Goal: Task Accomplishment & Management: Manage account settings

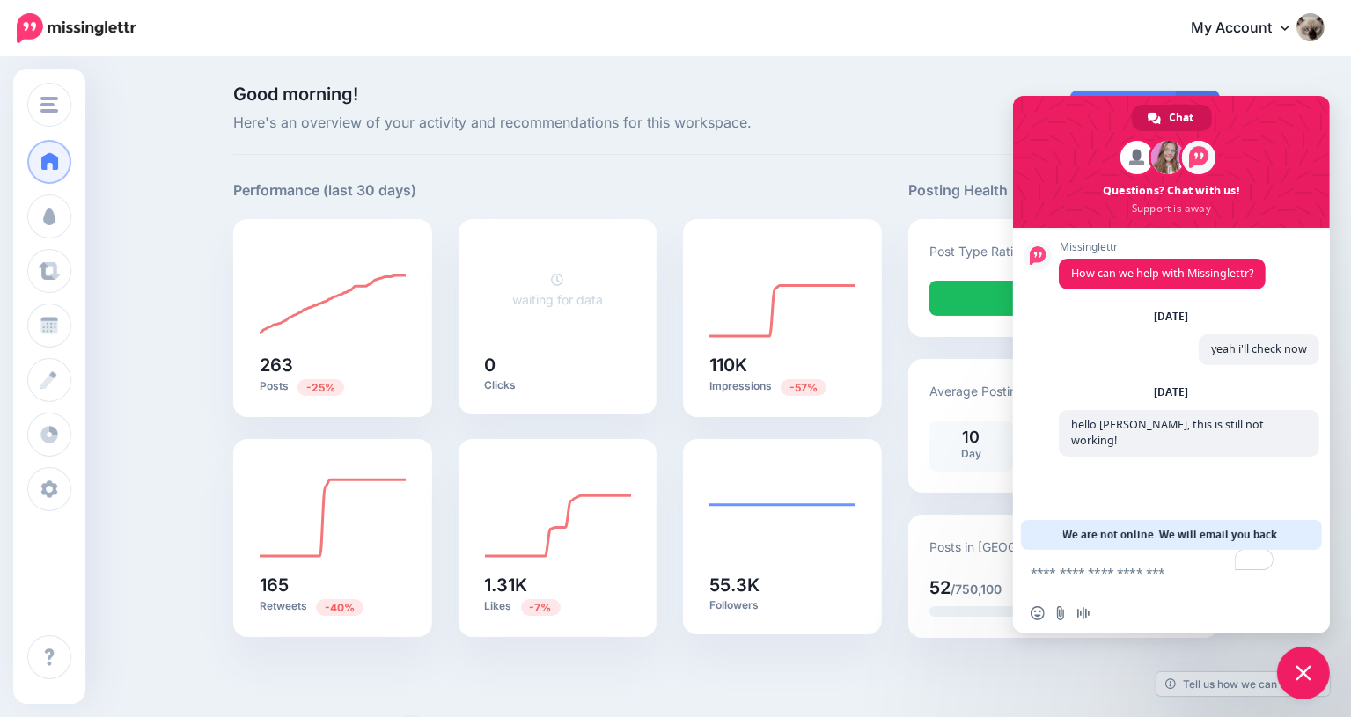
click at [1315, 669] on span "Close chat" at bounding box center [1303, 673] width 53 height 53
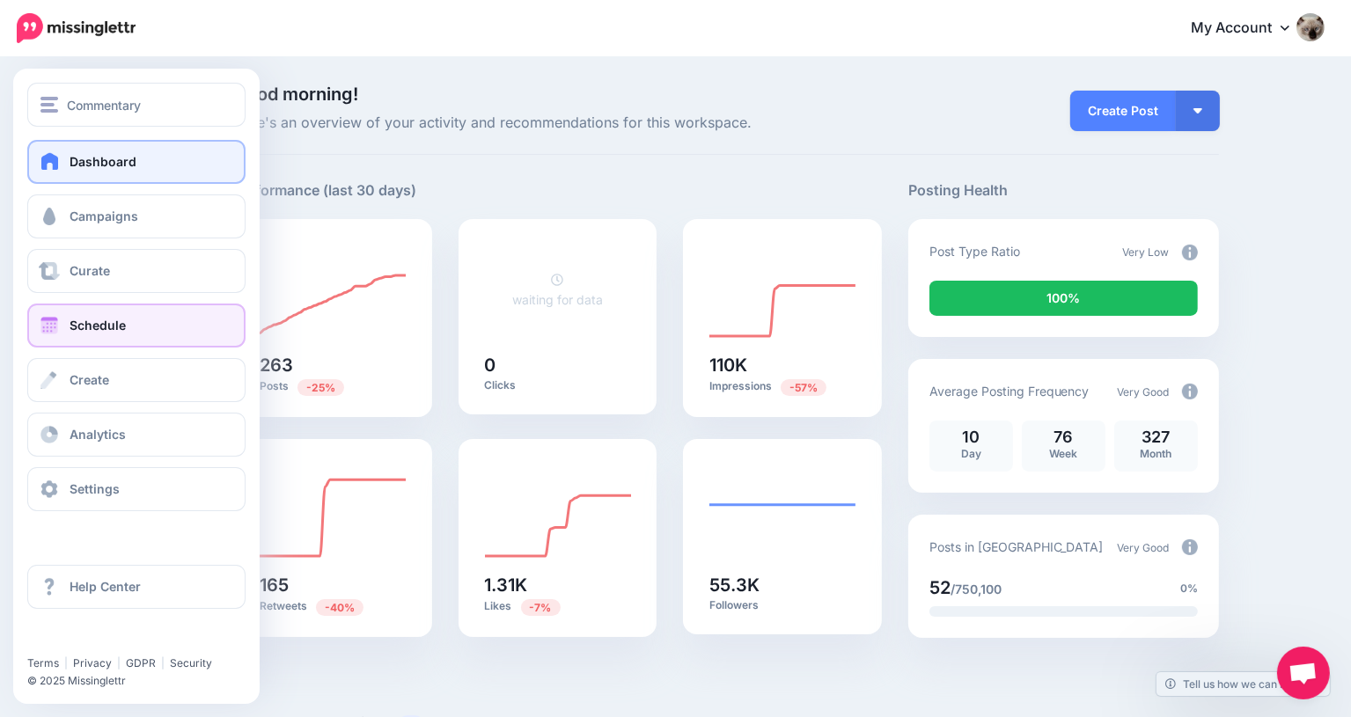
click at [83, 309] on link "Schedule" at bounding box center [136, 326] width 218 height 44
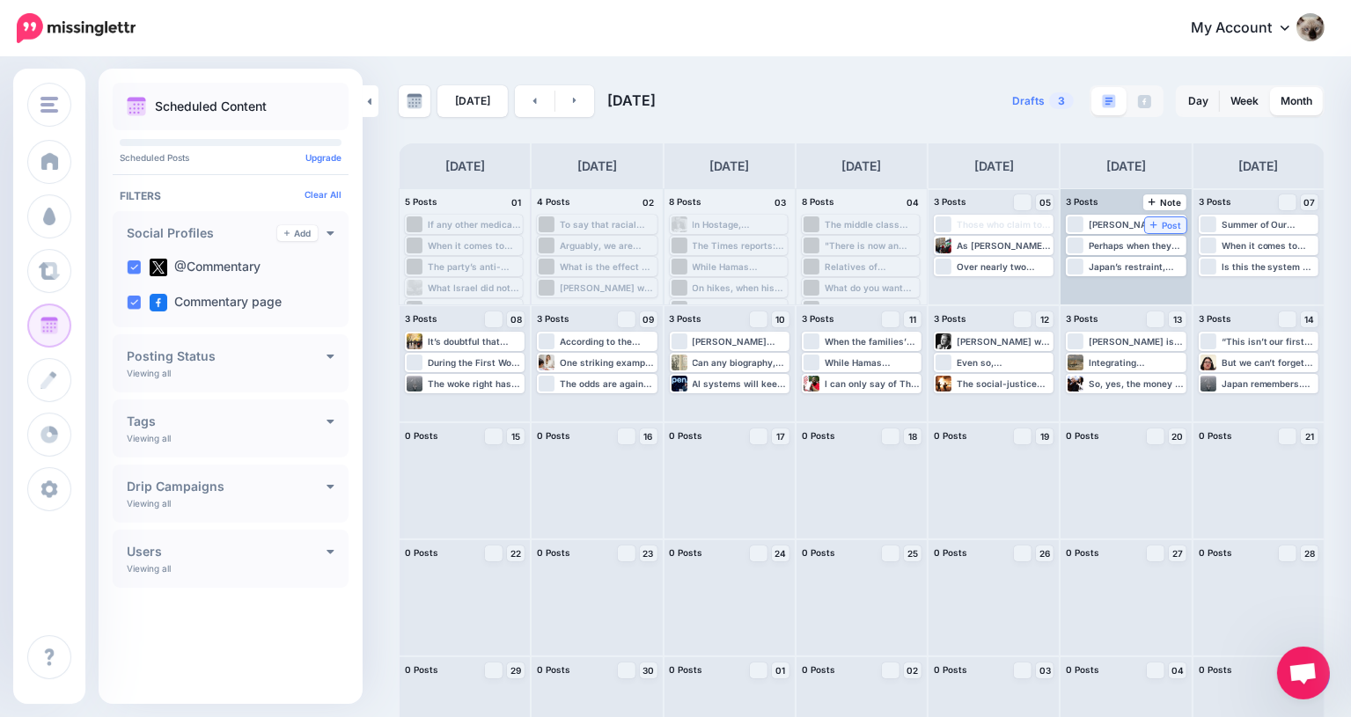
click at [1151, 221] on span "Post" at bounding box center [1166, 225] width 31 height 9
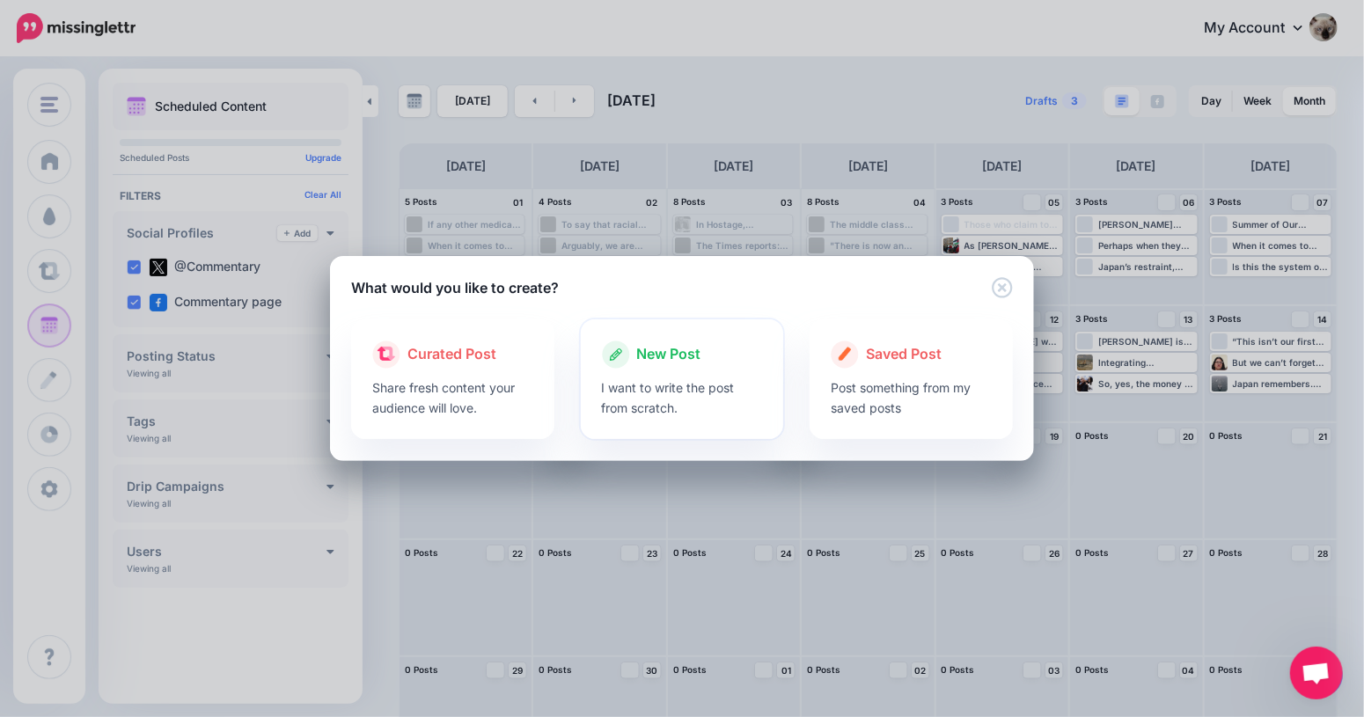
click at [673, 390] on p "I want to write the post from scratch." at bounding box center [682, 398] width 161 height 40
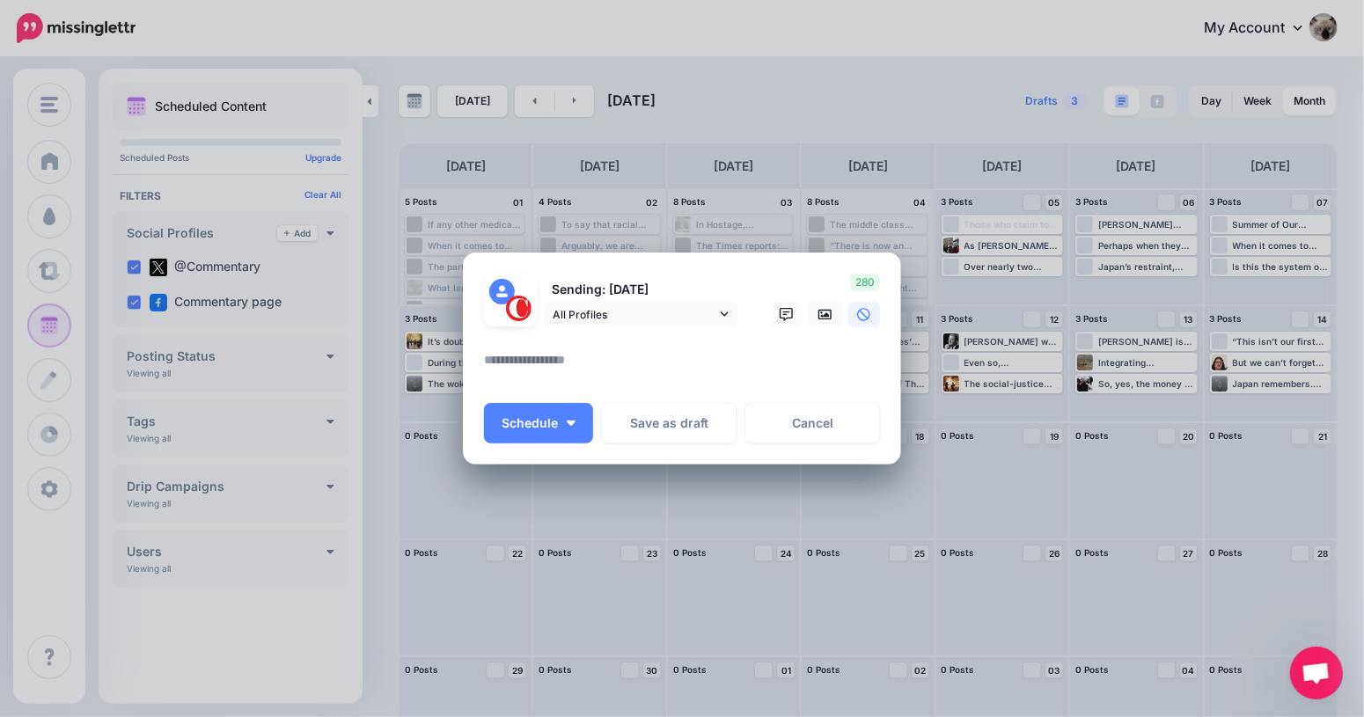
click at [630, 362] on textarea at bounding box center [686, 366] width 405 height 34
click at [824, 321] on icon at bounding box center [826, 315] width 14 height 14
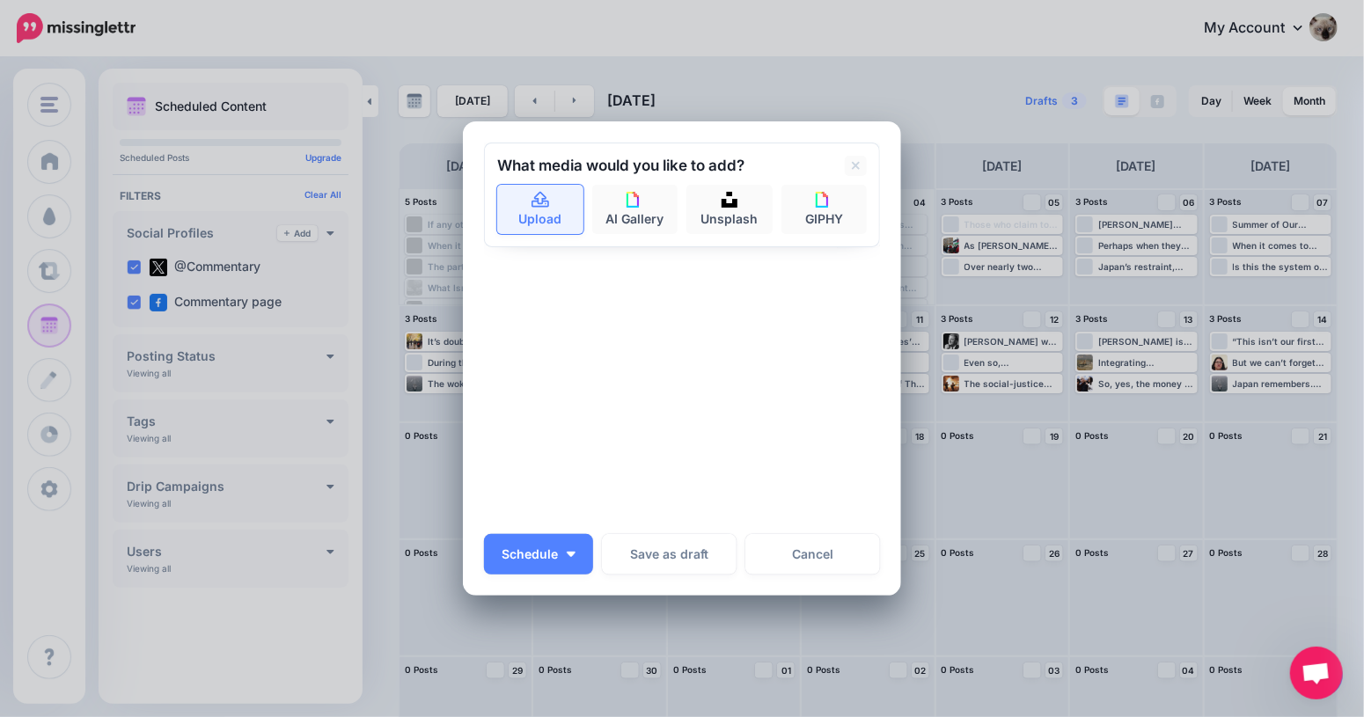
click at [543, 198] on link "Upload" at bounding box center [540, 209] width 86 height 49
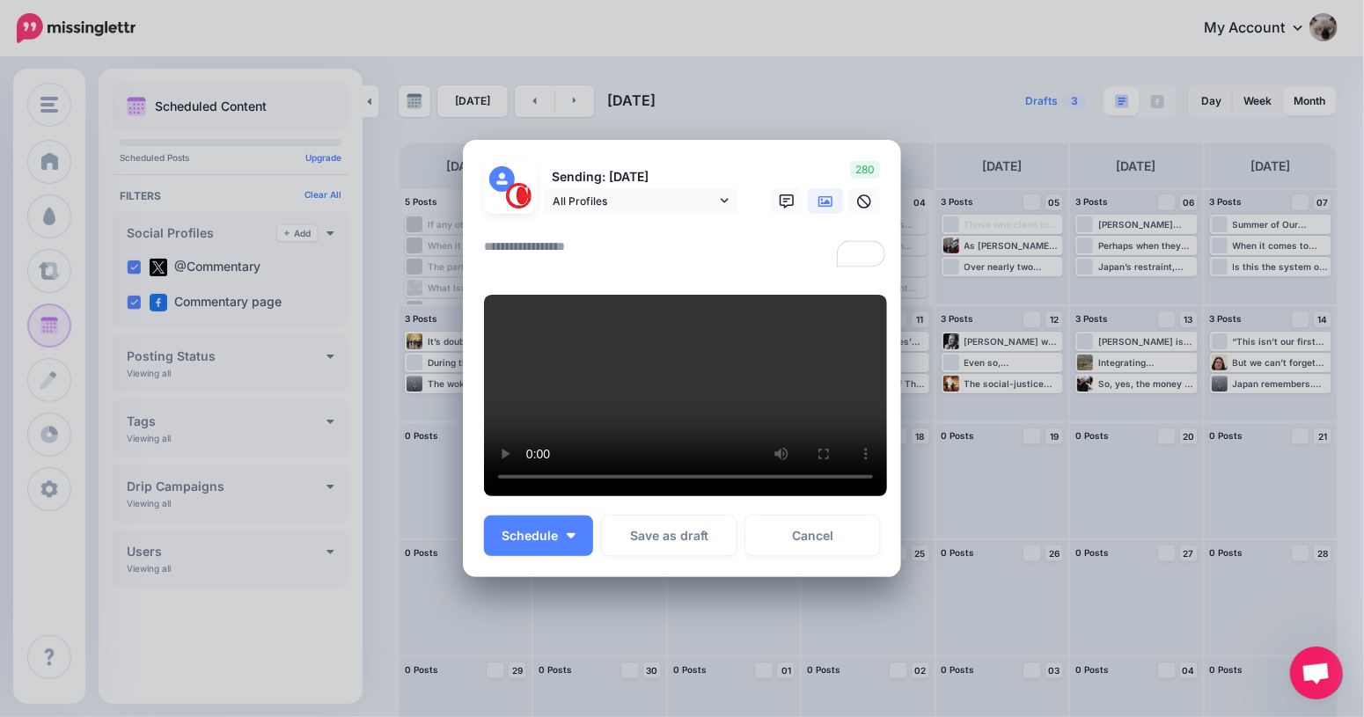
click at [728, 237] on textarea "To enrich screen reader interactions, please activate Accessibility in Grammarl…" at bounding box center [686, 253] width 405 height 34
click at [813, 556] on link "Cancel" at bounding box center [813, 536] width 135 height 40
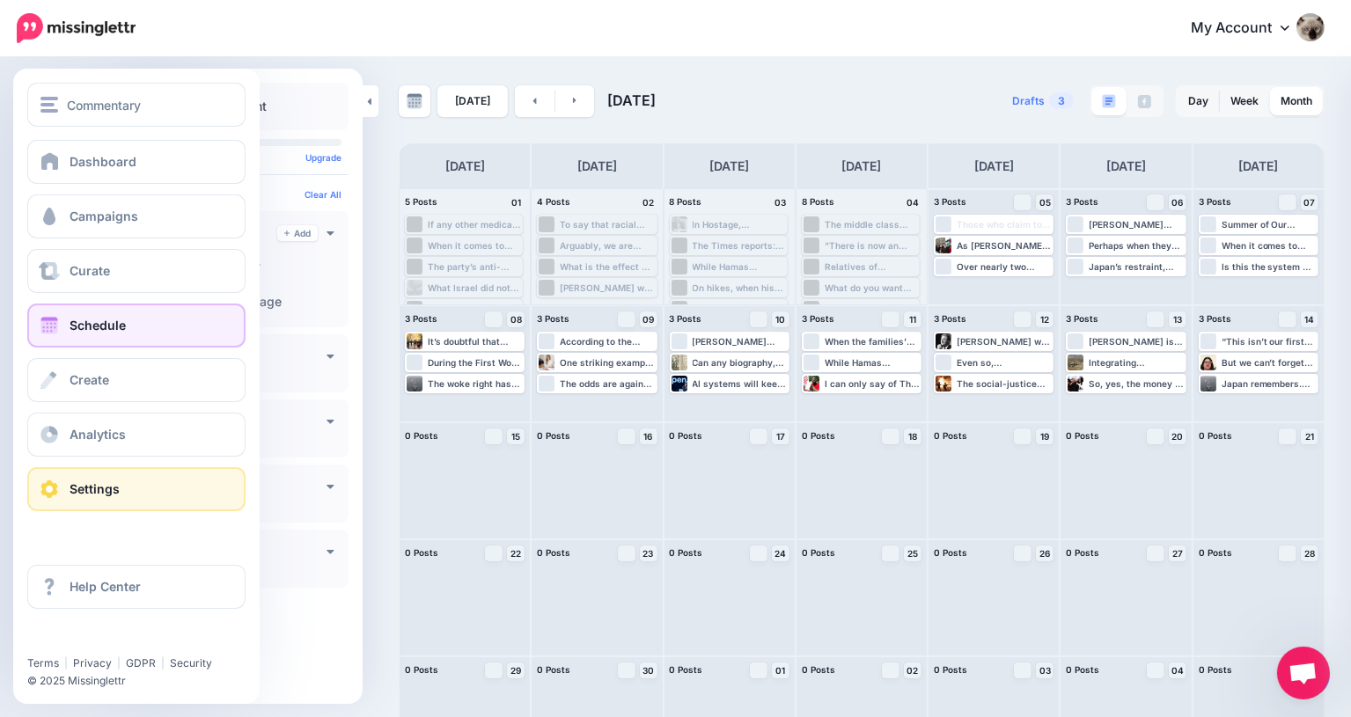
click at [130, 475] on link "Settings" at bounding box center [136, 489] width 218 height 44
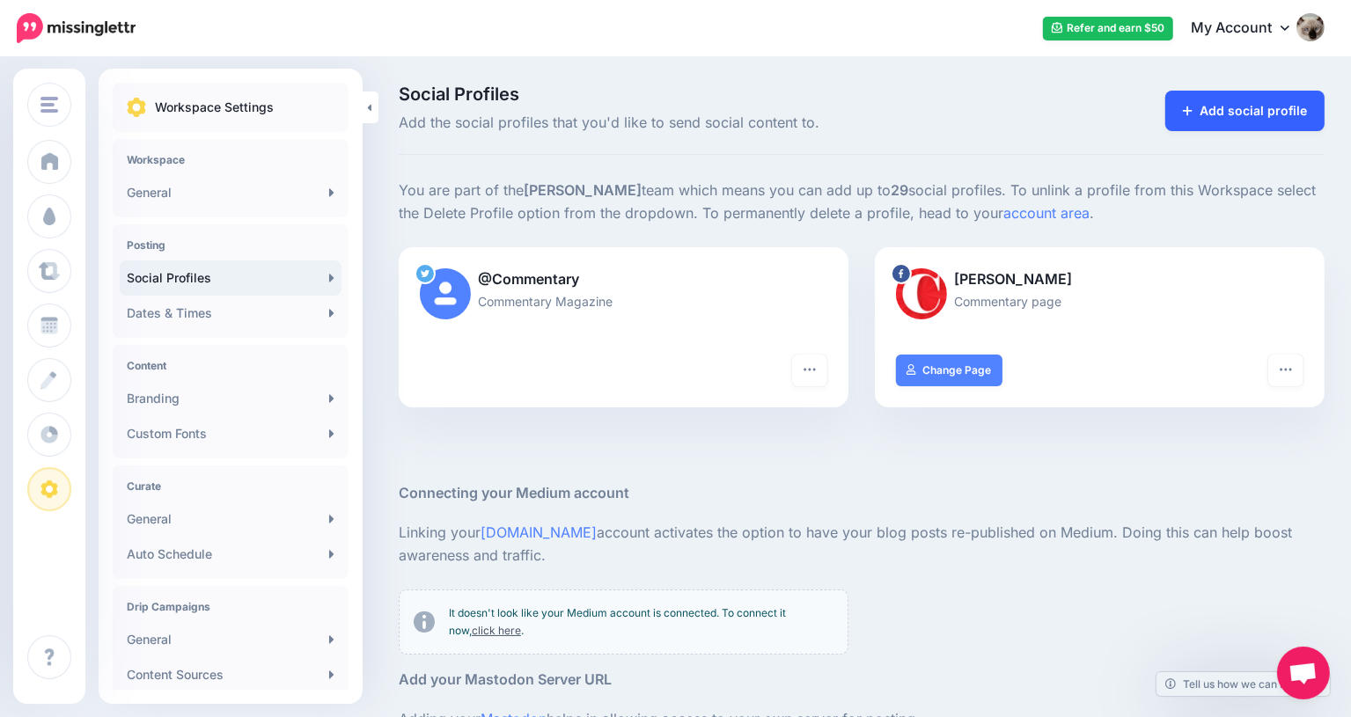
click at [1264, 110] on link "Add social profile" at bounding box center [1245, 111] width 159 height 40
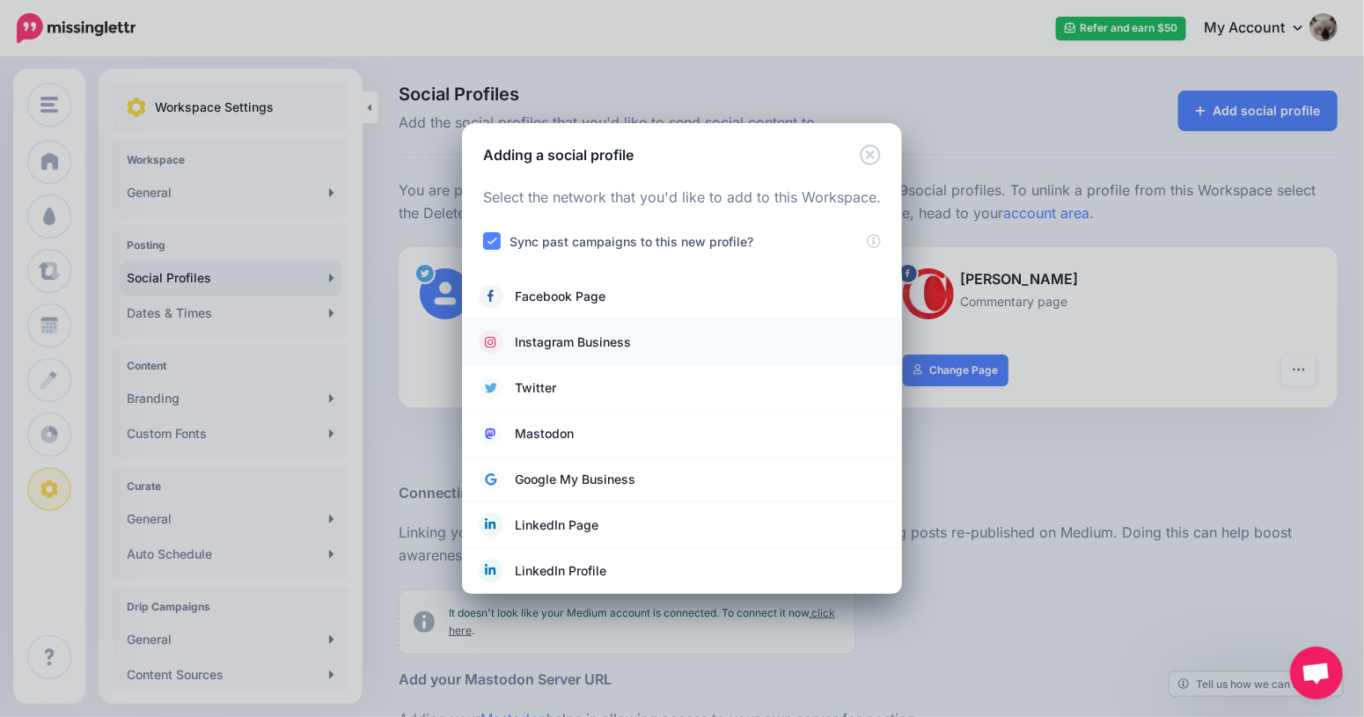
click at [624, 342] on span "Instagram Business" at bounding box center [573, 342] width 116 height 21
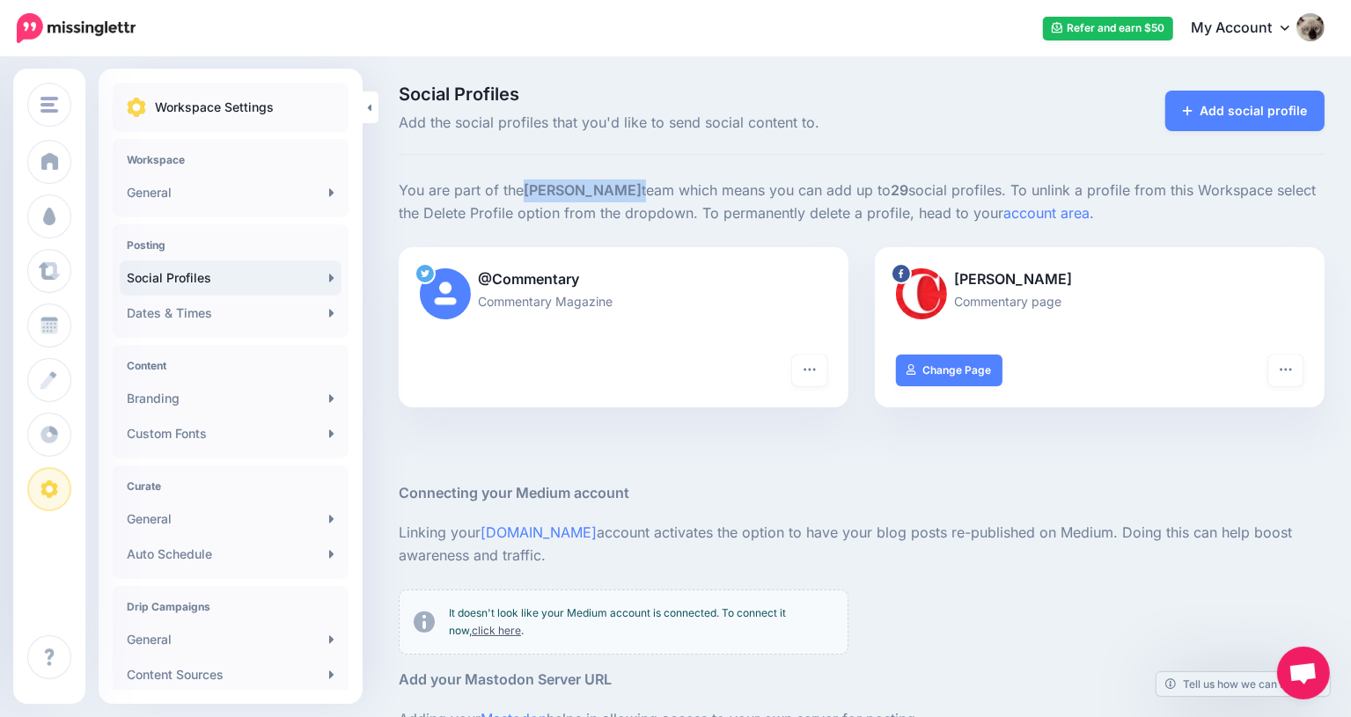
drag, startPoint x: 633, startPoint y: 195, endPoint x: 531, endPoint y: 195, distance: 102.1
click at [531, 195] on p "You are part of the Kejda Gjermani team which means you can add up to 29 social…" at bounding box center [862, 203] width 926 height 46
click at [726, 165] on div "Social Profiles Add the social profiles that you'd like to send social content …" at bounding box center [862, 502] width 952 height 834
click at [1236, 107] on link "Add social profile" at bounding box center [1245, 111] width 159 height 40
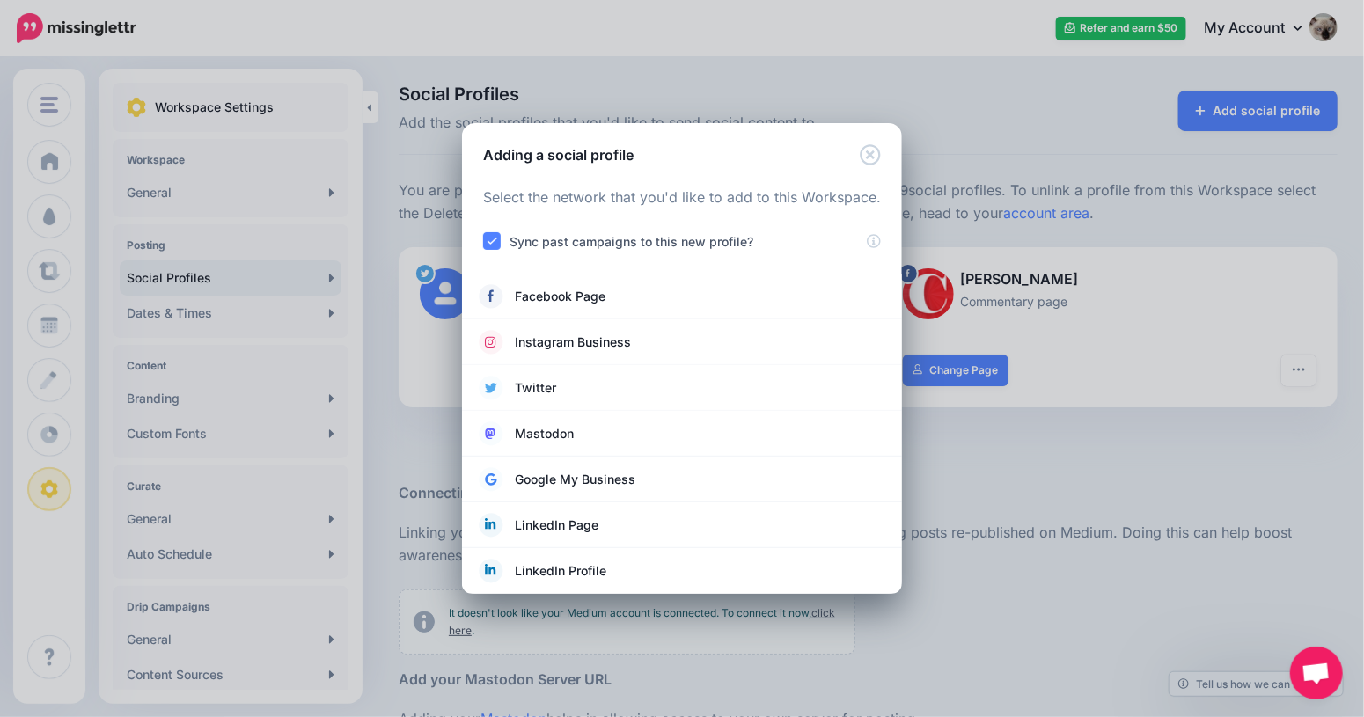
click at [655, 224] on div at bounding box center [682, 221] width 398 height 22
click at [695, 230] on div at bounding box center [682, 221] width 398 height 22
click at [671, 242] on label "Sync past campaigns to this new profile?" at bounding box center [632, 242] width 244 height 20
click at [491, 233] on ins at bounding box center [492, 241] width 18 height 18
click at [490, 240] on ins at bounding box center [492, 241] width 18 height 18
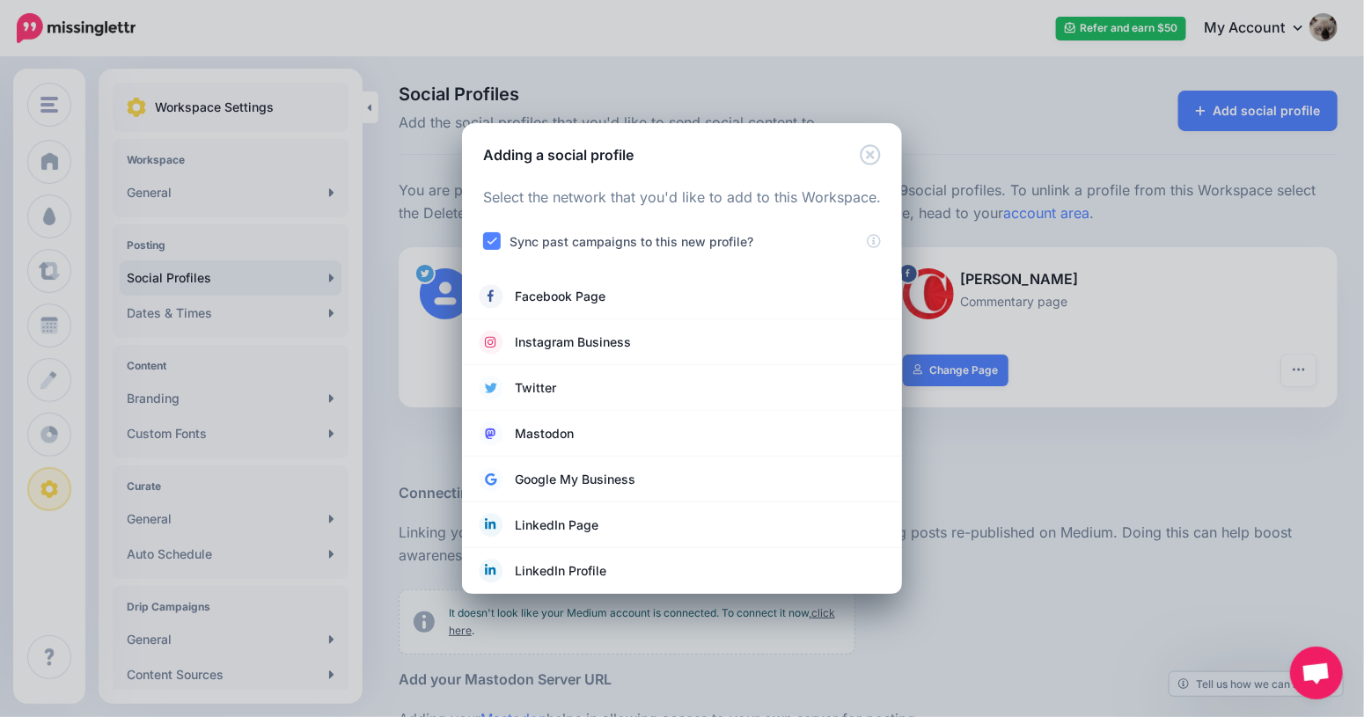
click at [486, 239] on ins at bounding box center [492, 241] width 18 height 18
click at [565, 343] on span "Instagram Business" at bounding box center [573, 342] width 116 height 21
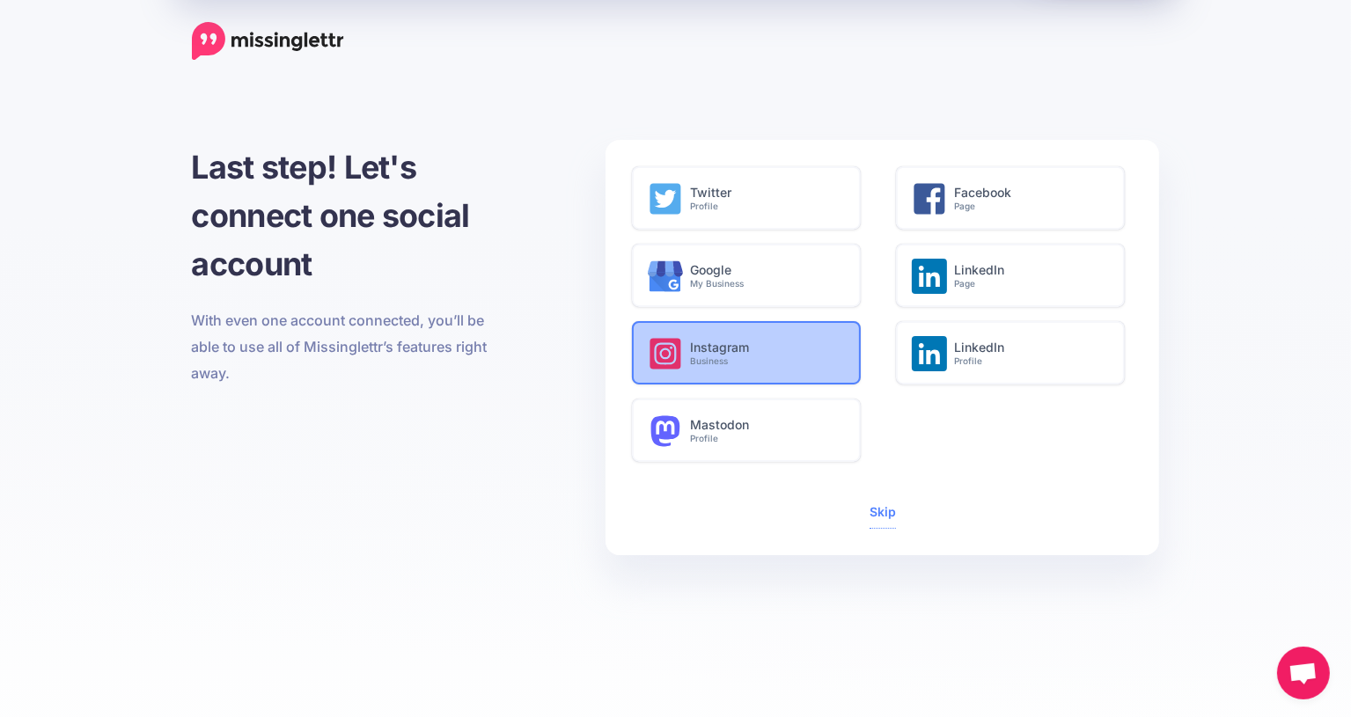
click at [792, 356] on small "Business" at bounding box center [765, 361] width 151 height 11
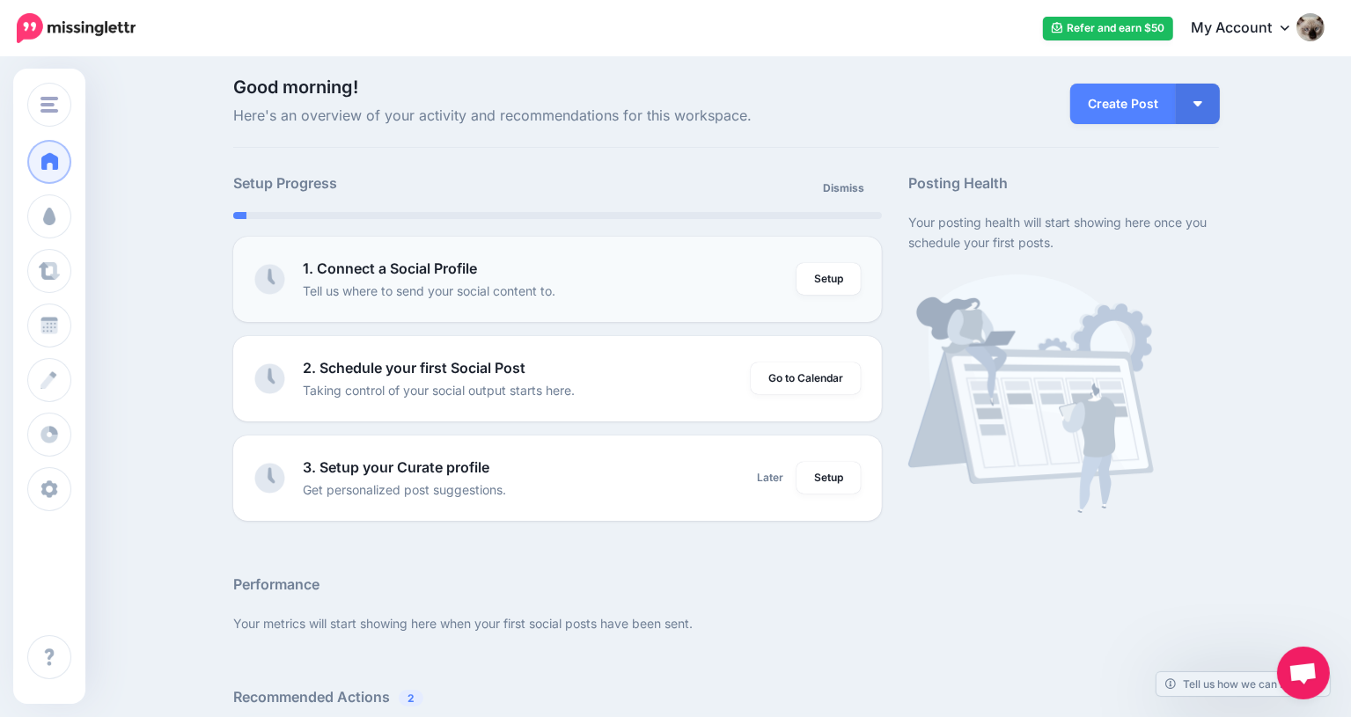
scroll to position [440, 0]
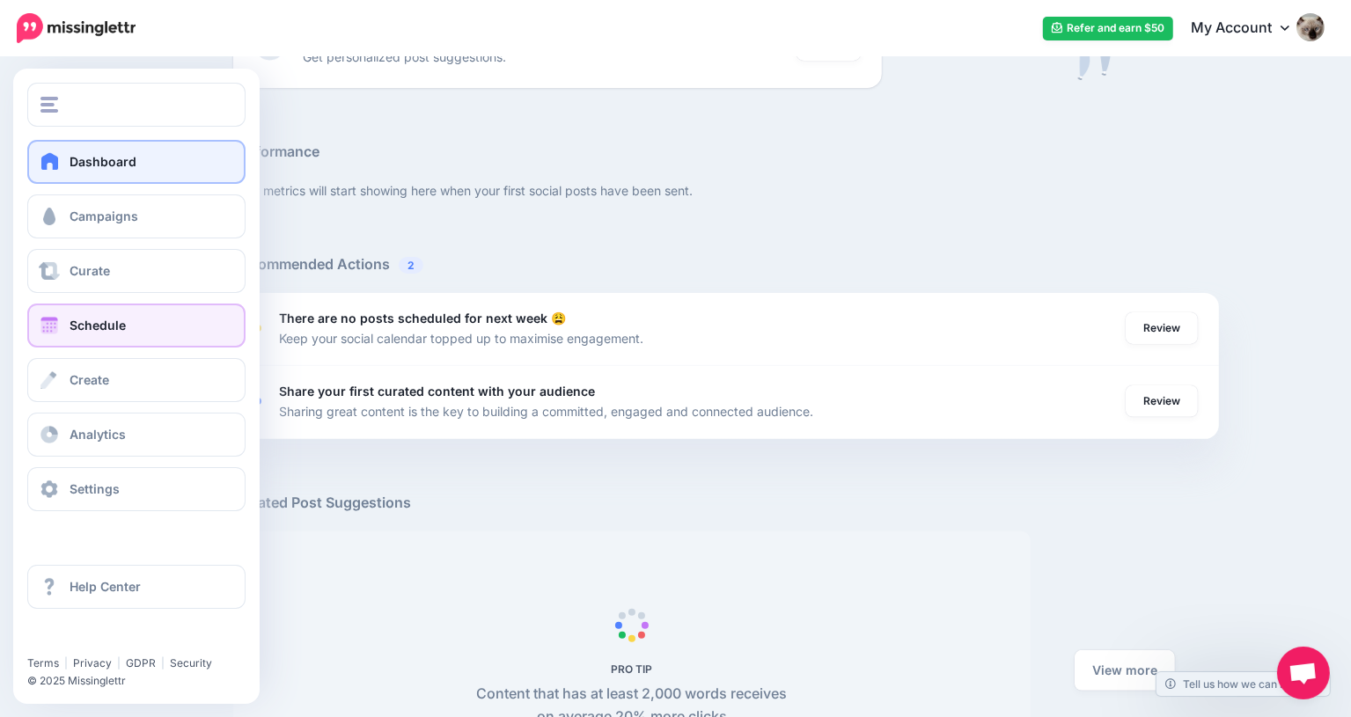
click at [137, 337] on link "Schedule" at bounding box center [136, 326] width 218 height 44
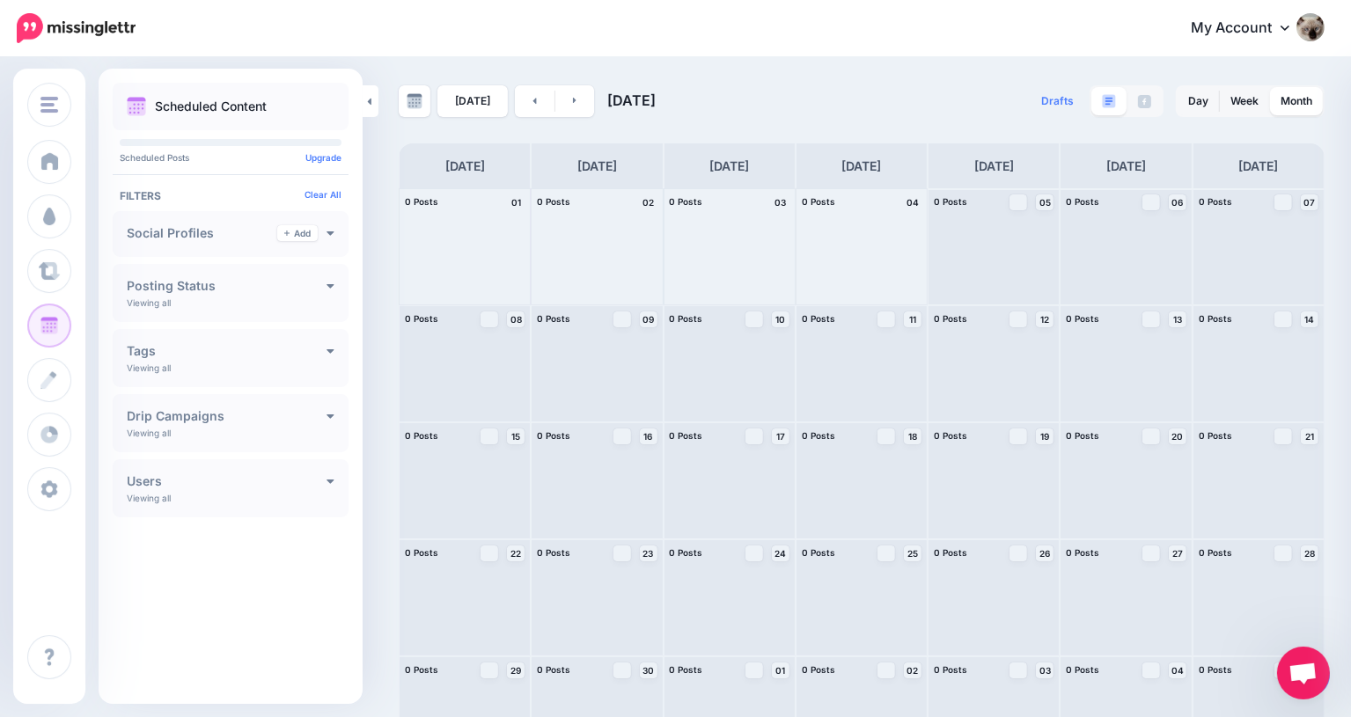
click at [715, 29] on div "My Account Dashboard My Account Billing Facebook Community Help Center Refer an…" at bounding box center [741, 28] width 1167 height 43
click at [306, 232] on link "Add" at bounding box center [297, 233] width 40 height 16
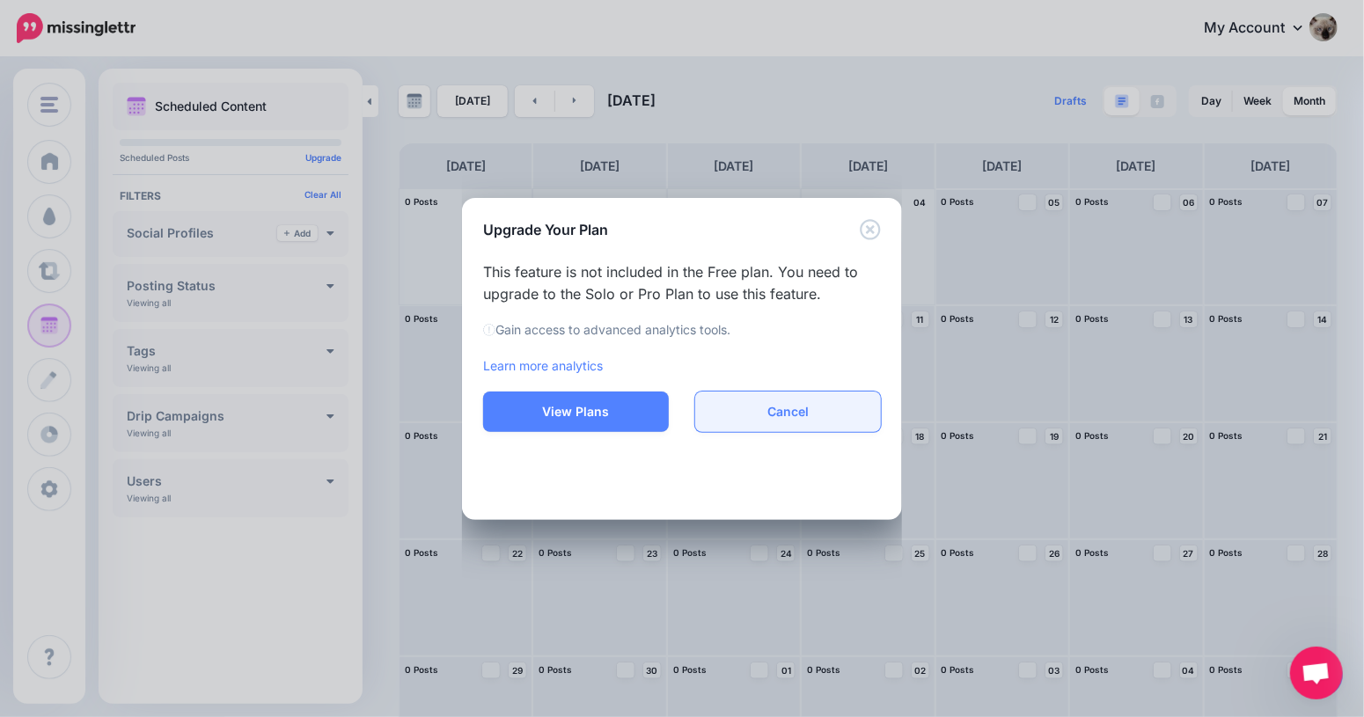
click at [810, 422] on button "Cancel" at bounding box center [788, 412] width 186 height 40
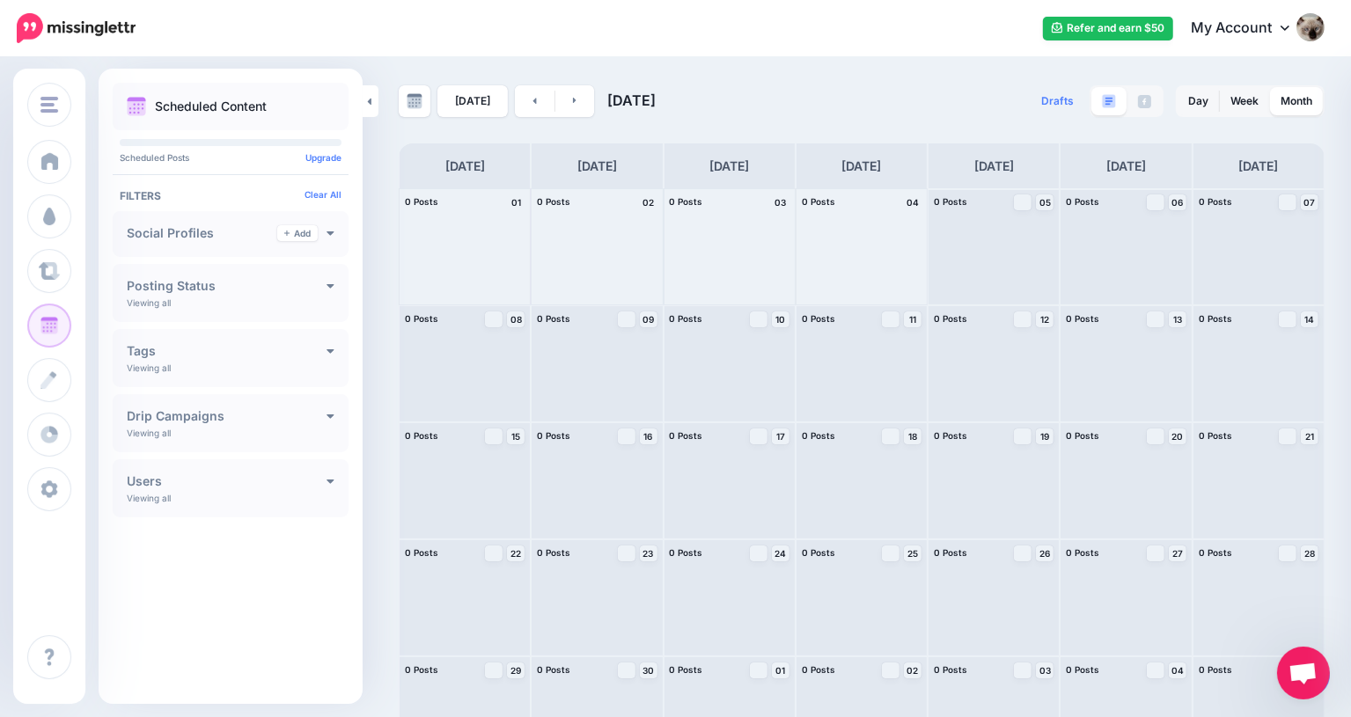
click at [373, 99] on link at bounding box center [371, 101] width 16 height 32
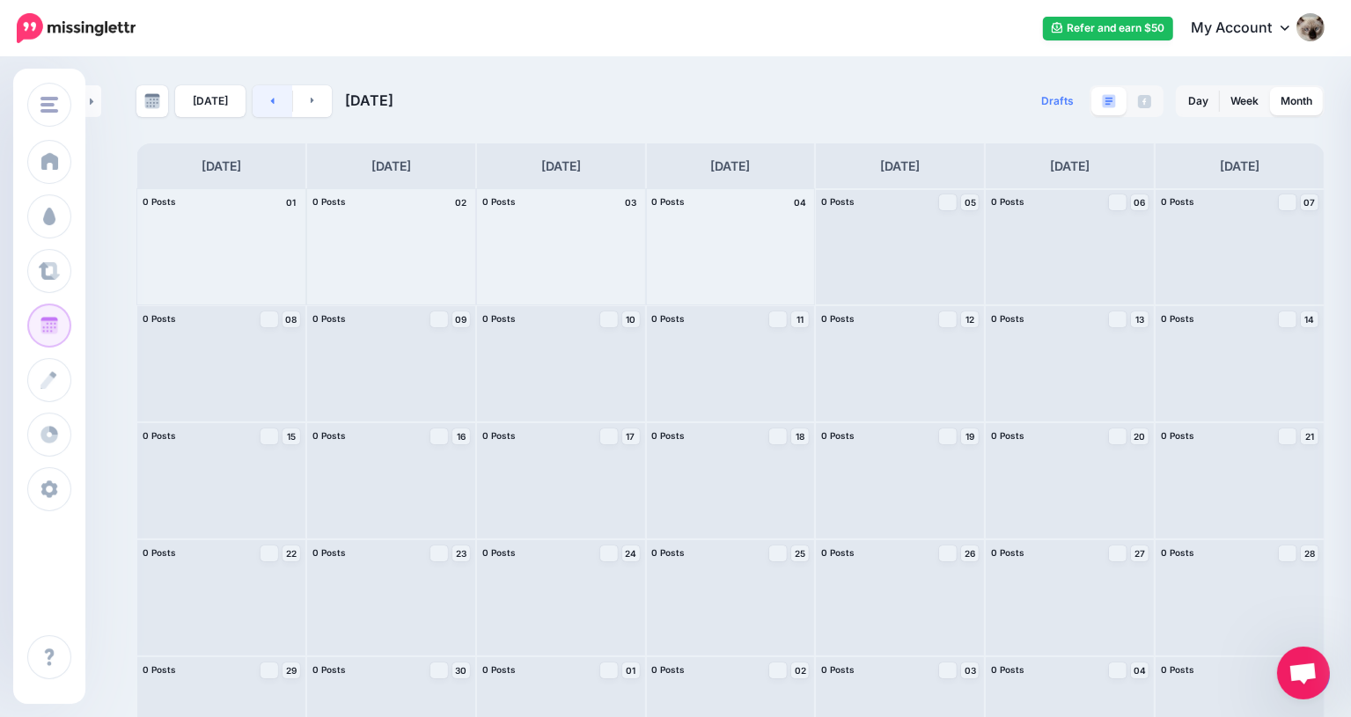
click at [257, 94] on link at bounding box center [273, 101] width 40 height 32
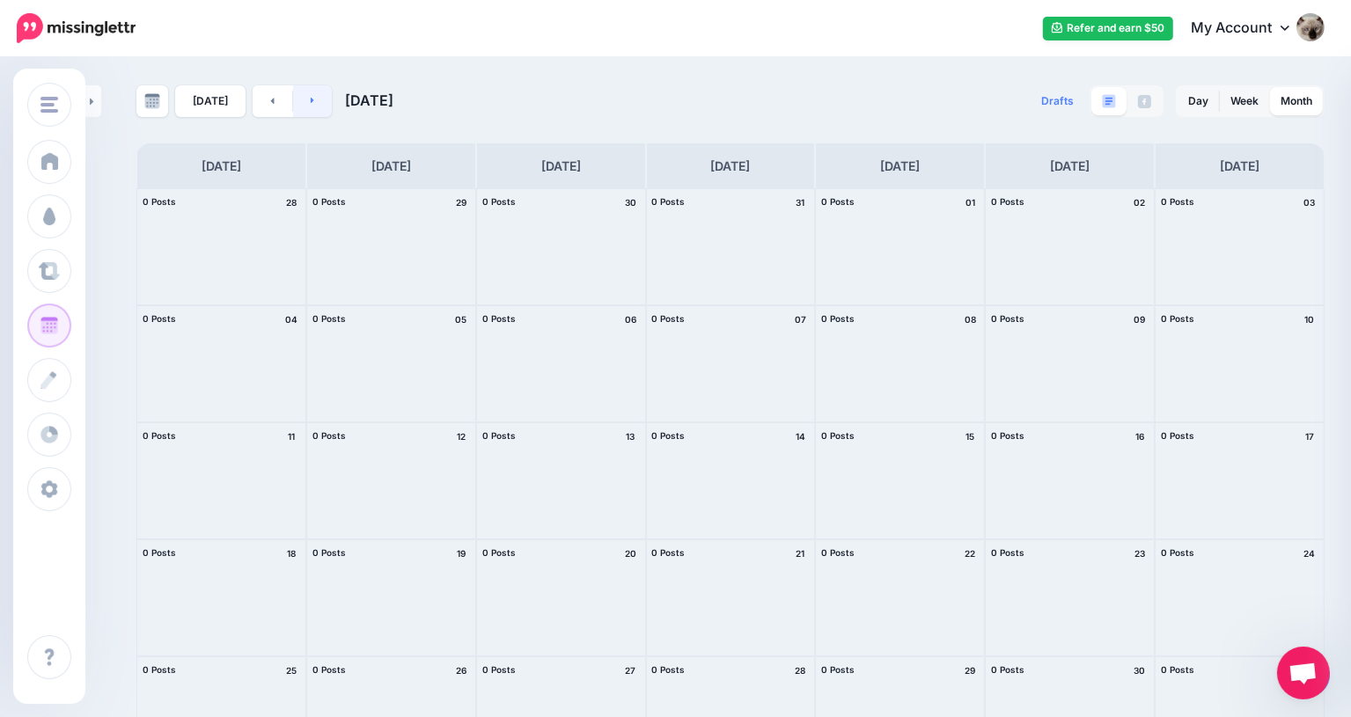
click at [303, 94] on link at bounding box center [313, 101] width 40 height 32
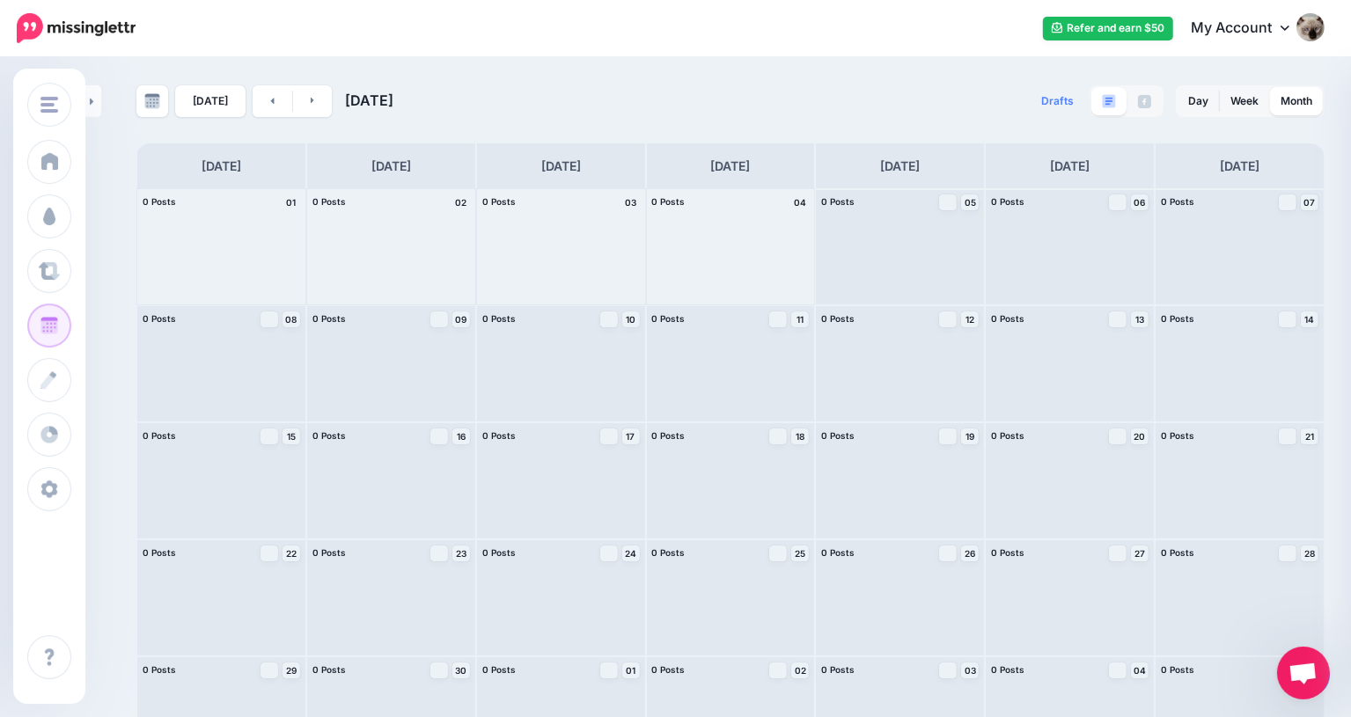
drag, startPoint x: 618, startPoint y: 69, endPoint x: 569, endPoint y: 70, distance: 49.3
click at [569, 70] on div "Today September 2025 Drafts 0 Day Week Month" at bounding box center [675, 416] width 1351 height 715
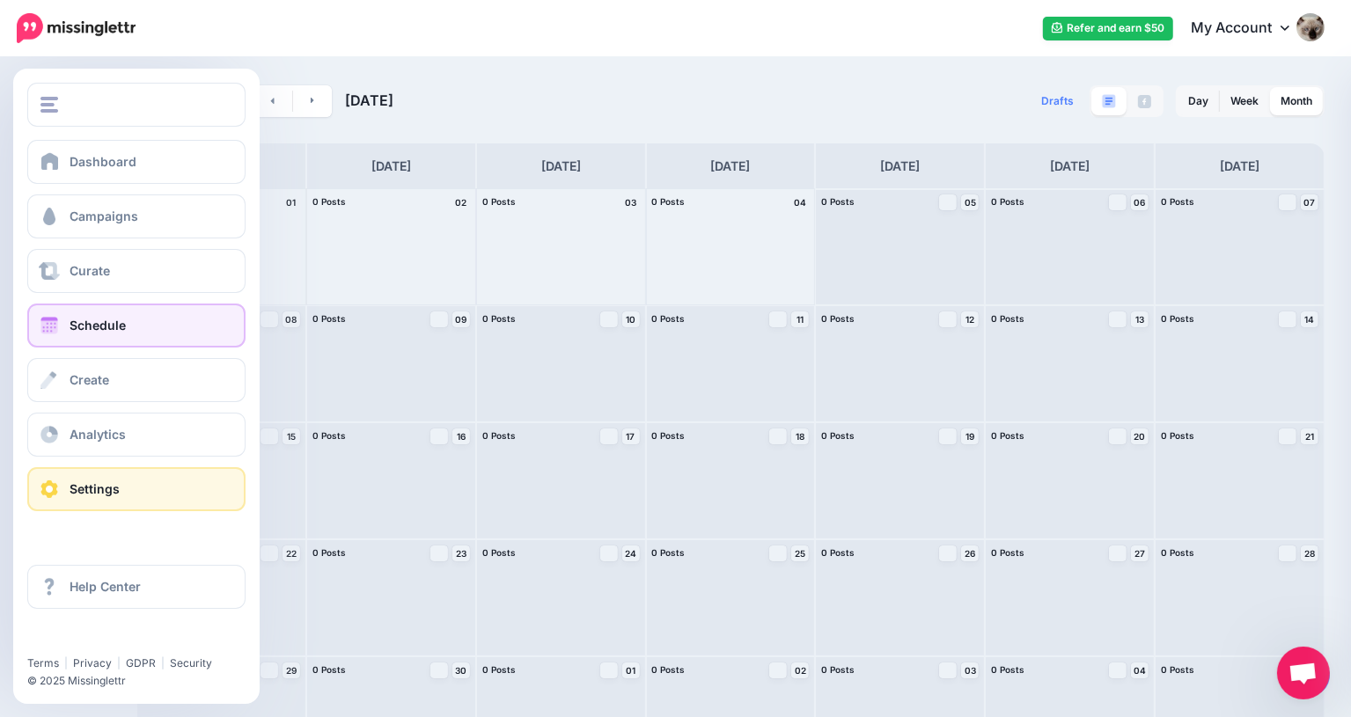
click at [113, 493] on span "Settings" at bounding box center [95, 489] width 50 height 15
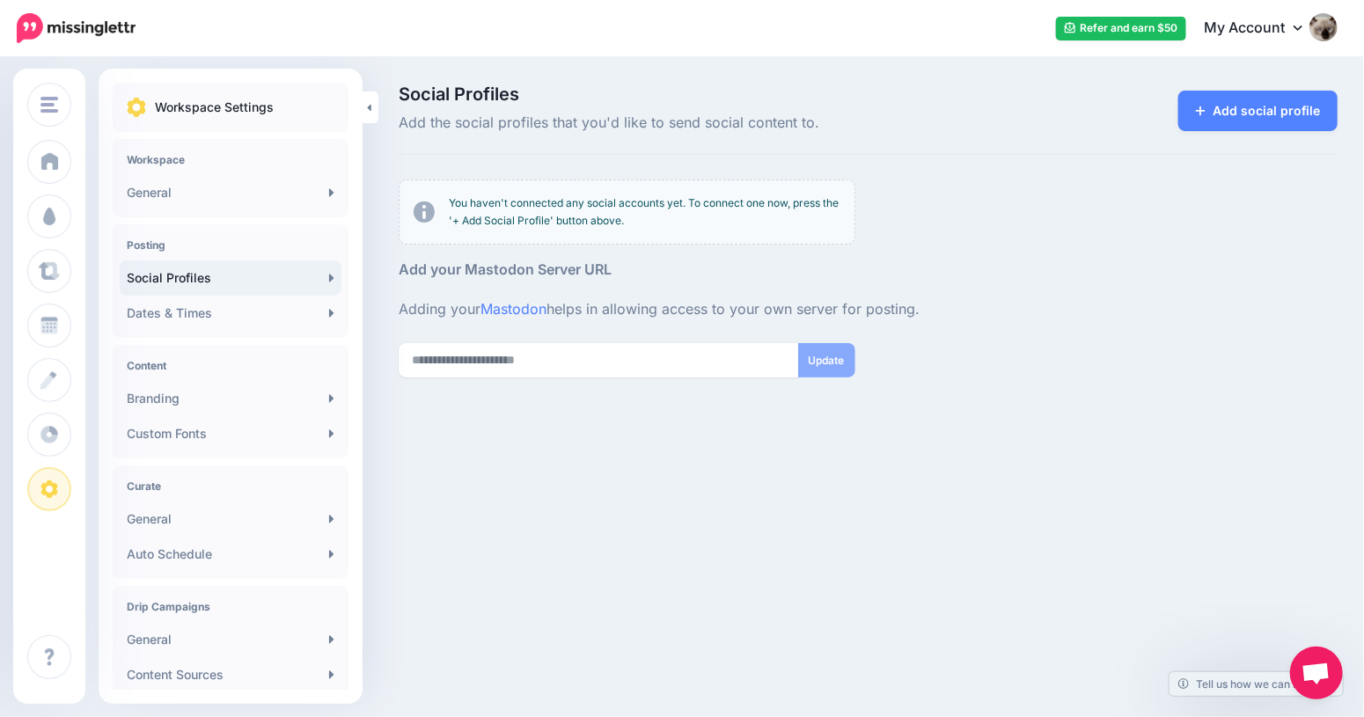
click at [1282, 27] on link "My Account" at bounding box center [1262, 28] width 151 height 43
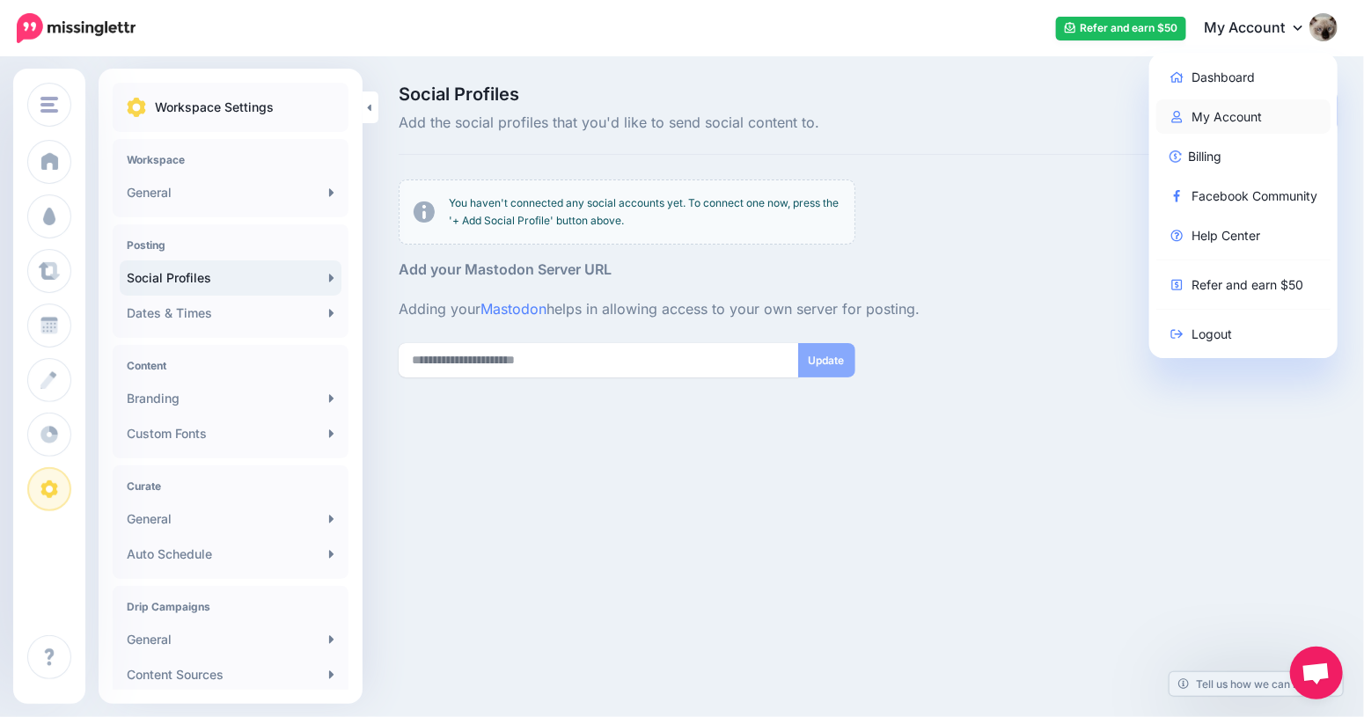
click at [1222, 114] on link "My Account" at bounding box center [1244, 116] width 175 height 34
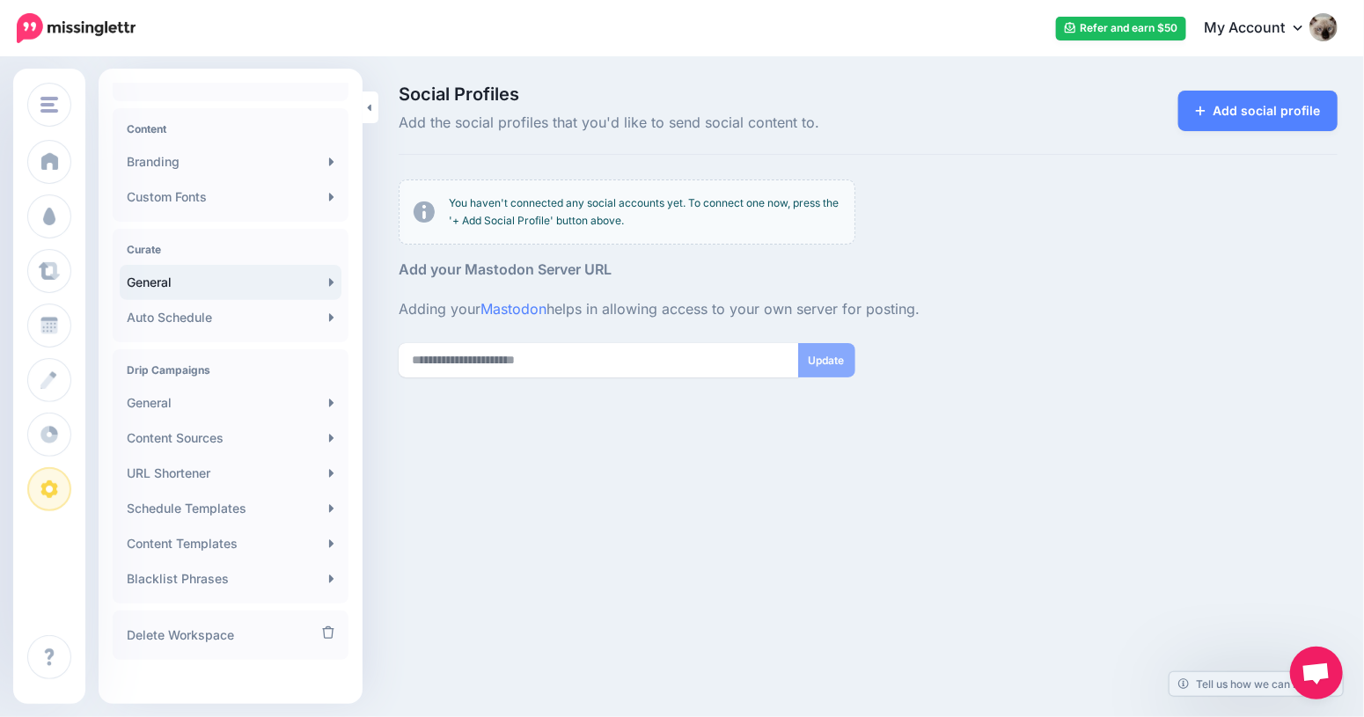
scroll to position [250, 0]
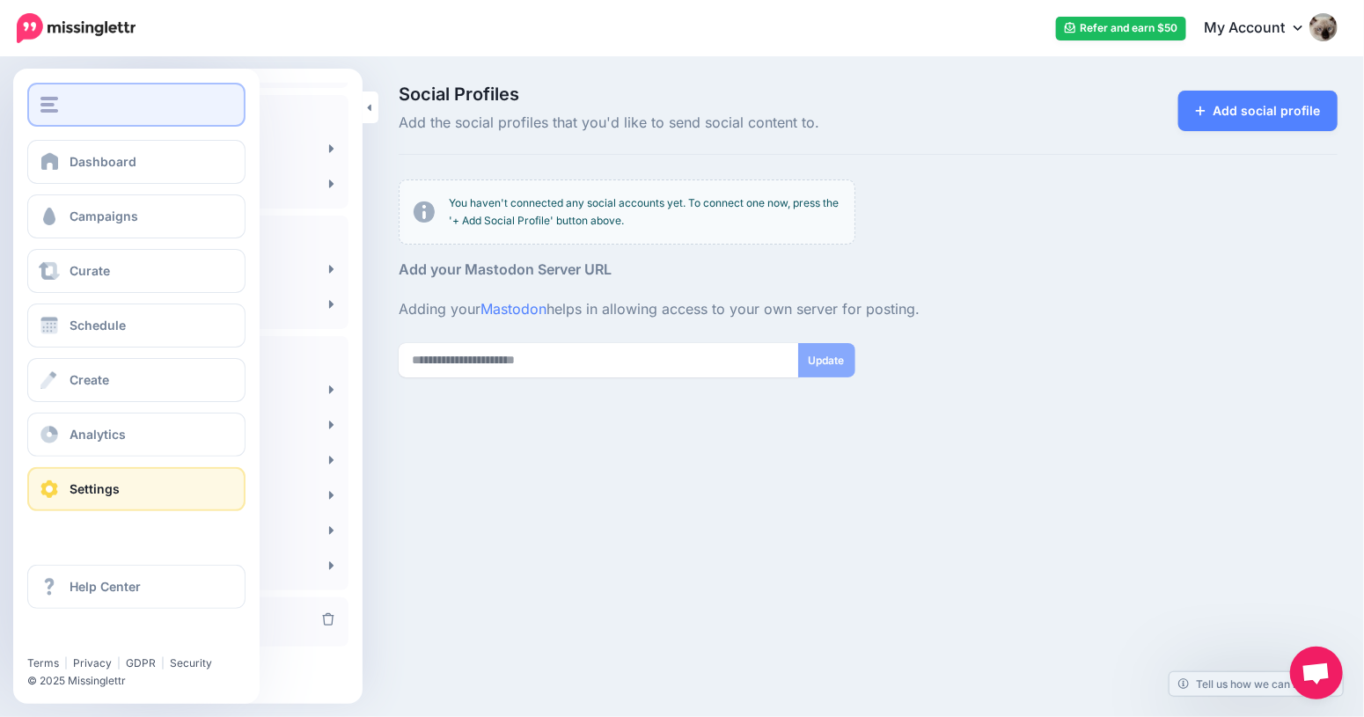
click at [183, 111] on div "button" at bounding box center [136, 105] width 192 height 16
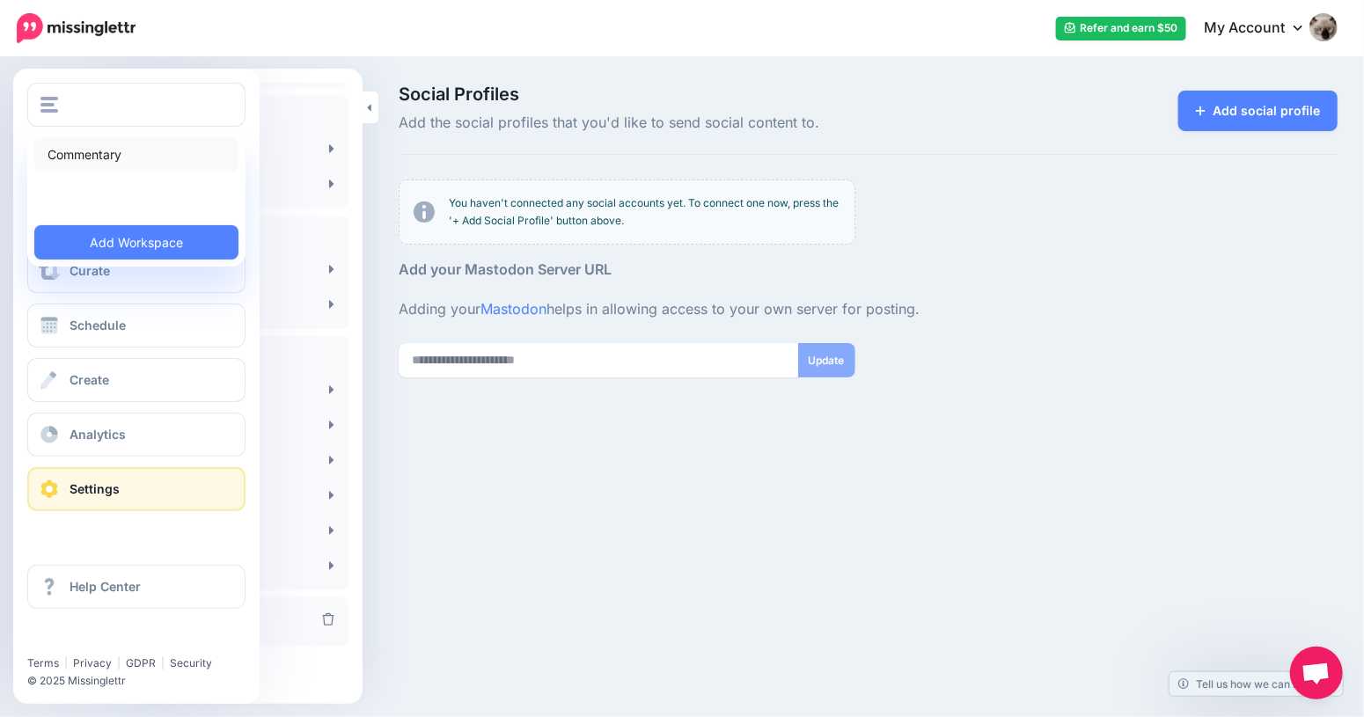
click at [99, 154] on link "Commentary" at bounding box center [136, 154] width 204 height 34
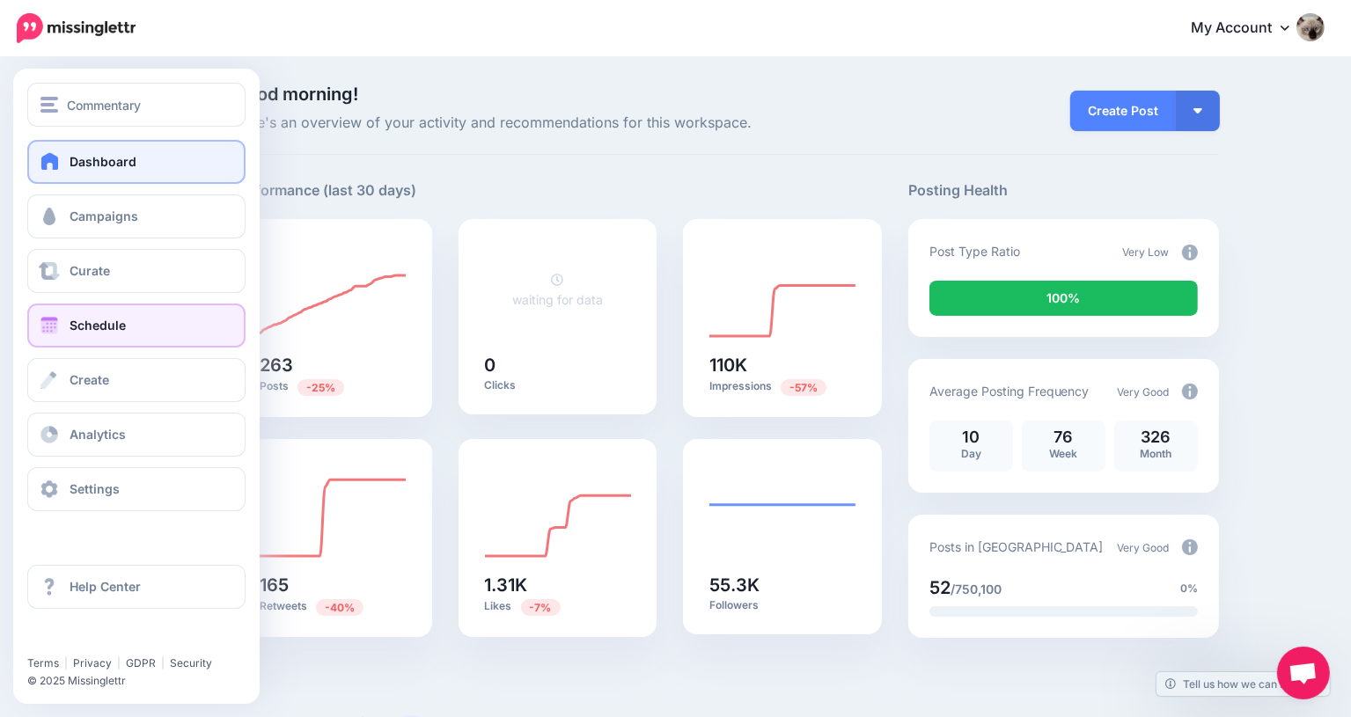
click at [65, 323] on link "Schedule" at bounding box center [136, 326] width 218 height 44
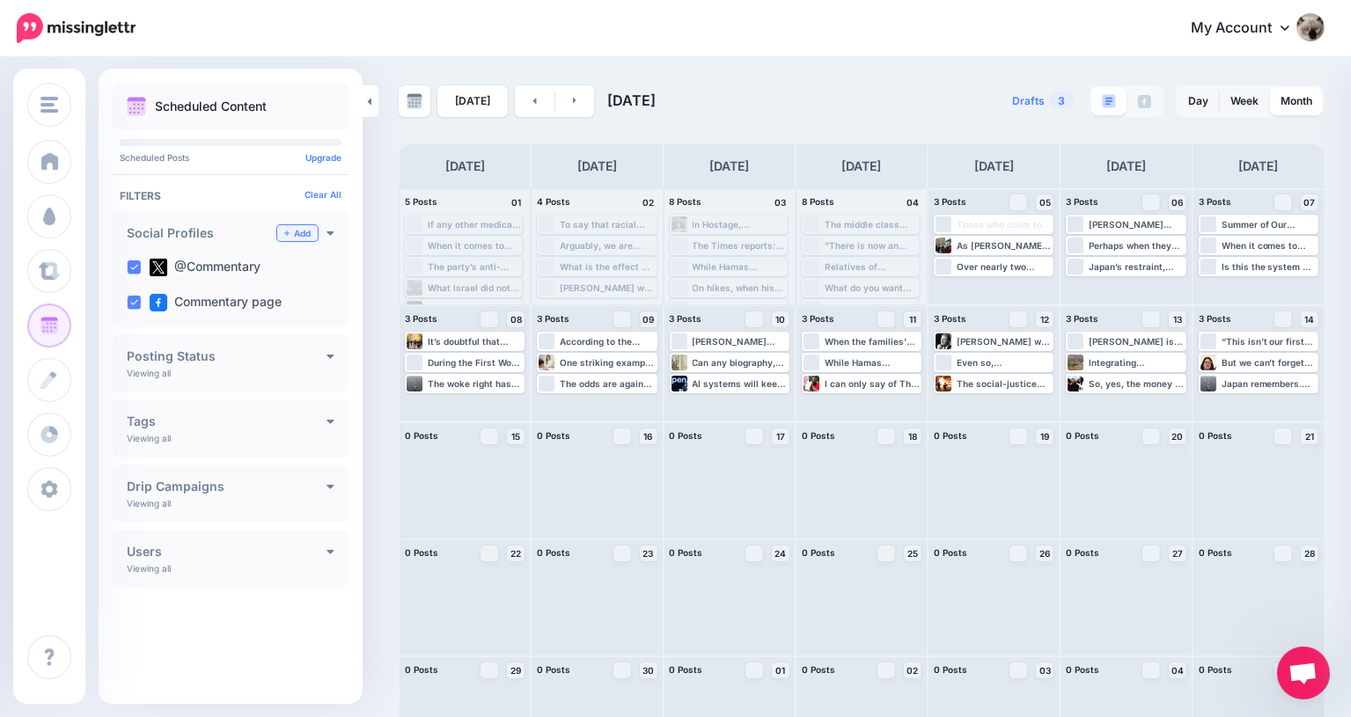
click at [288, 231] on icon at bounding box center [286, 233] width 5 height 7
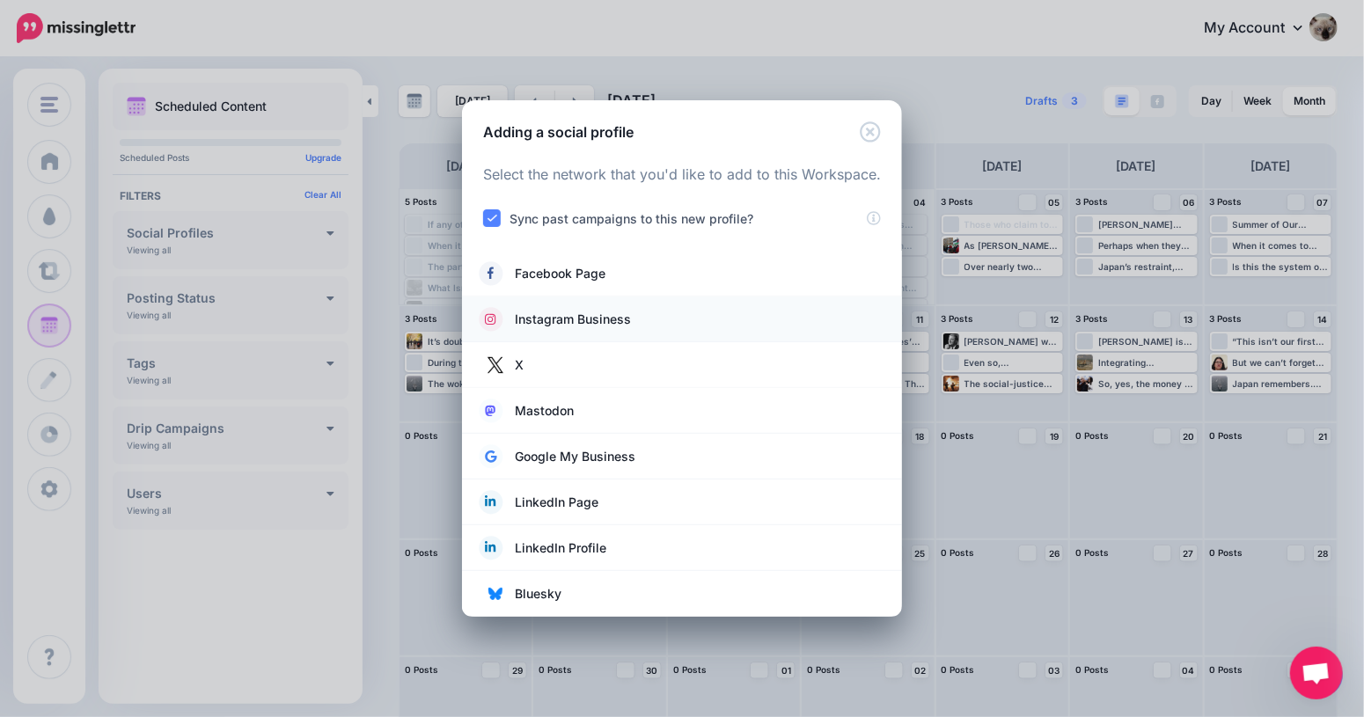
click at [614, 329] on span "Instagram Business" at bounding box center [573, 319] width 116 height 21
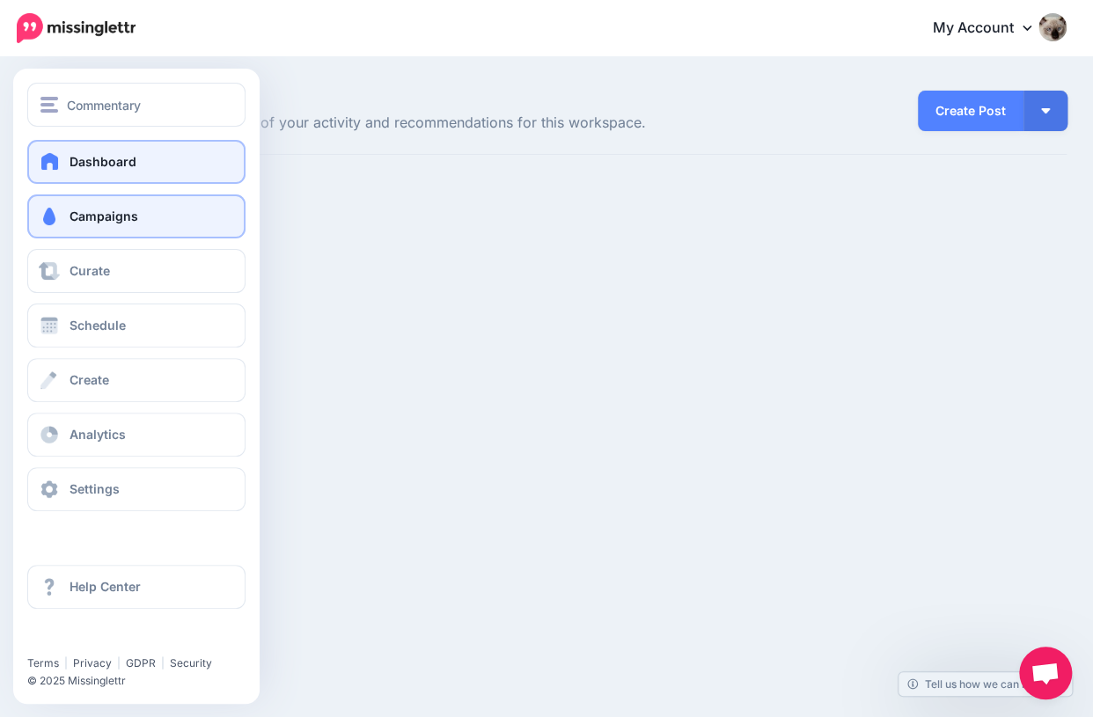
click at [116, 224] on span "Campaigns" at bounding box center [104, 216] width 69 height 15
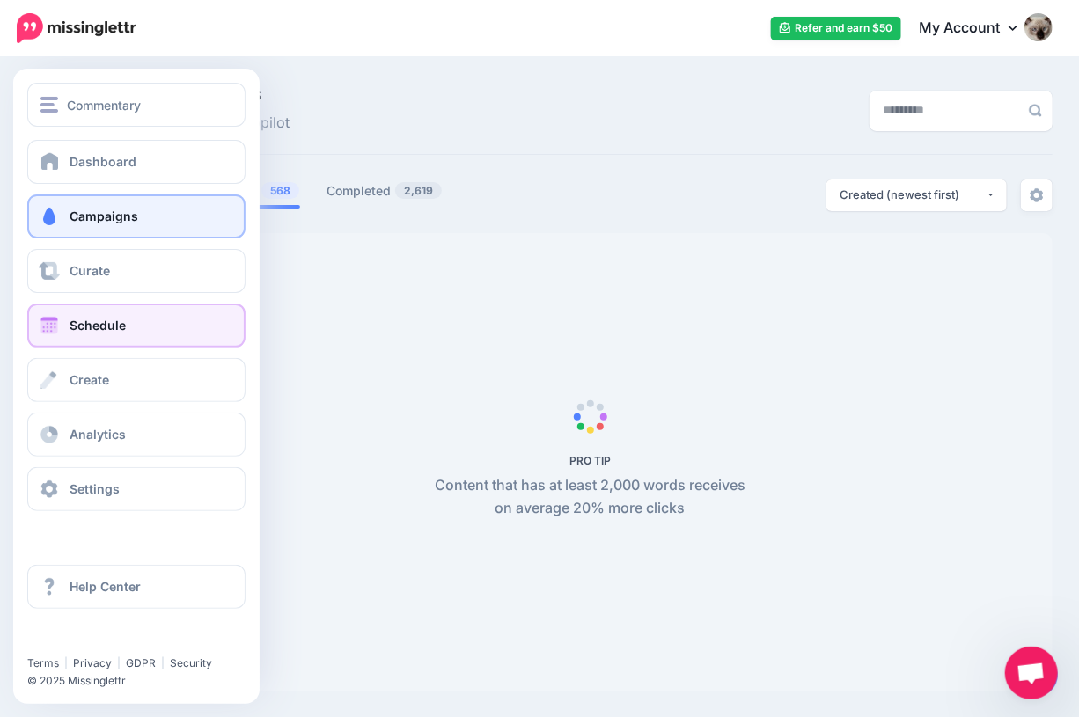
click at [81, 311] on link "Schedule" at bounding box center [136, 326] width 218 height 44
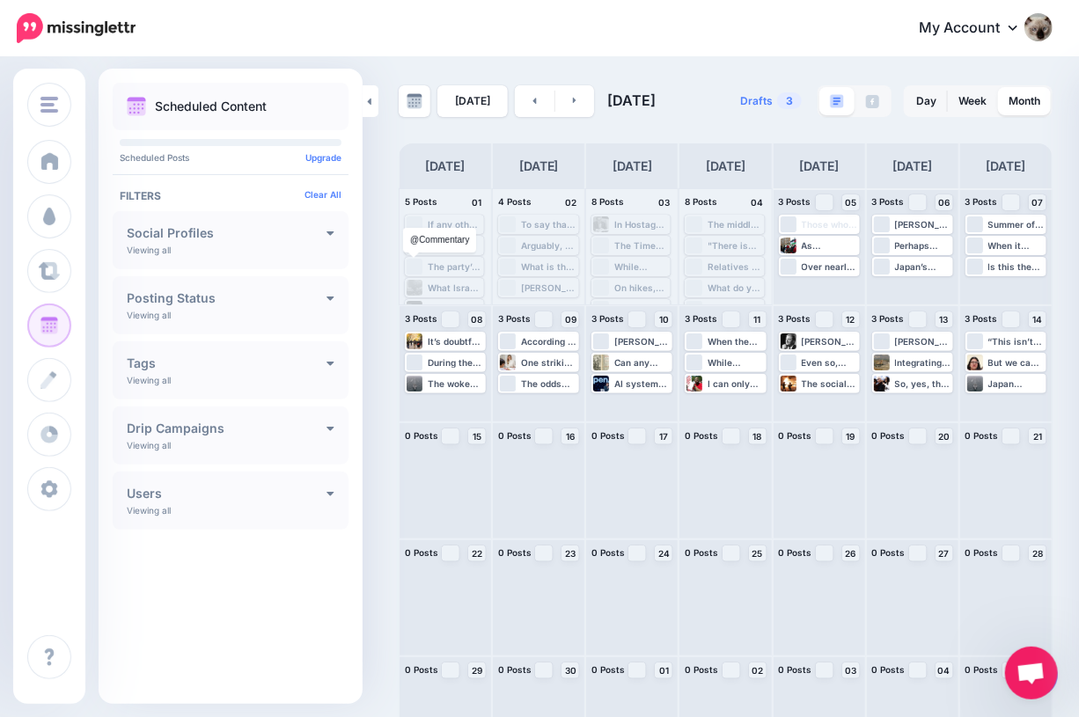
click at [254, 249] on div "Social Profiles Add Viewing all @Commentary Commentary page" at bounding box center [231, 240] width 236 height 58
click at [302, 235] on h4 "Social Profiles" at bounding box center [227, 233] width 200 height 12
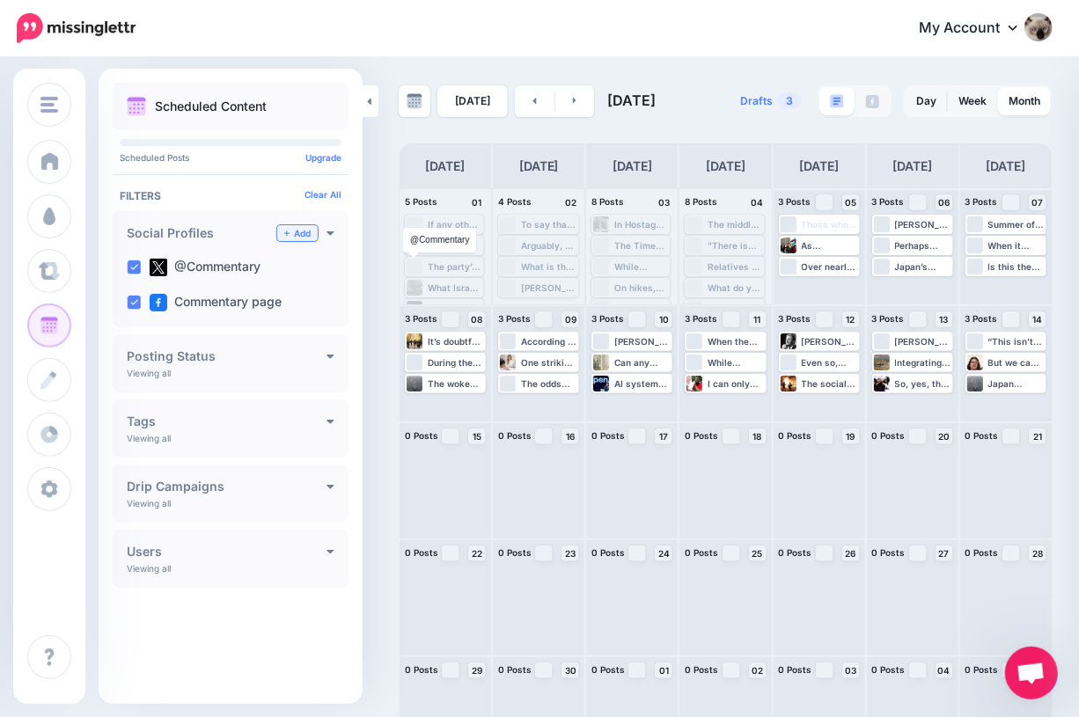
click at [286, 234] on icon at bounding box center [286, 233] width 5 height 5
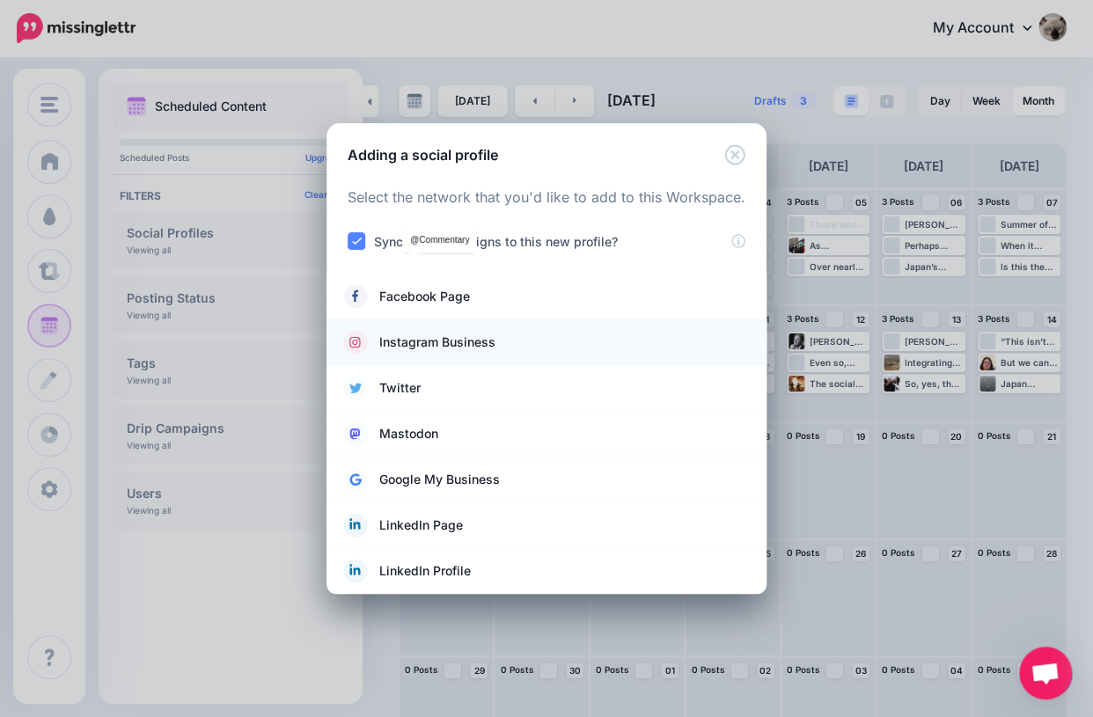
click at [528, 334] on link "Instagram Business" at bounding box center [546, 342] width 405 height 25
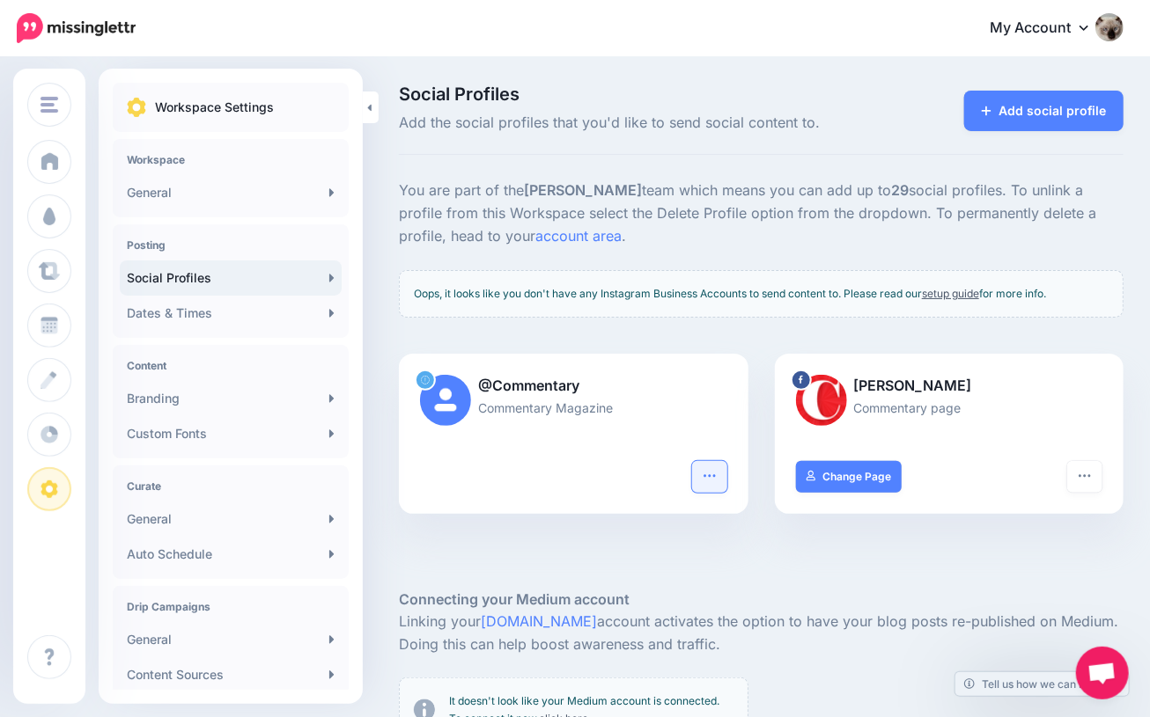
click at [717, 469] on icon "button" at bounding box center [709, 476] width 14 height 14
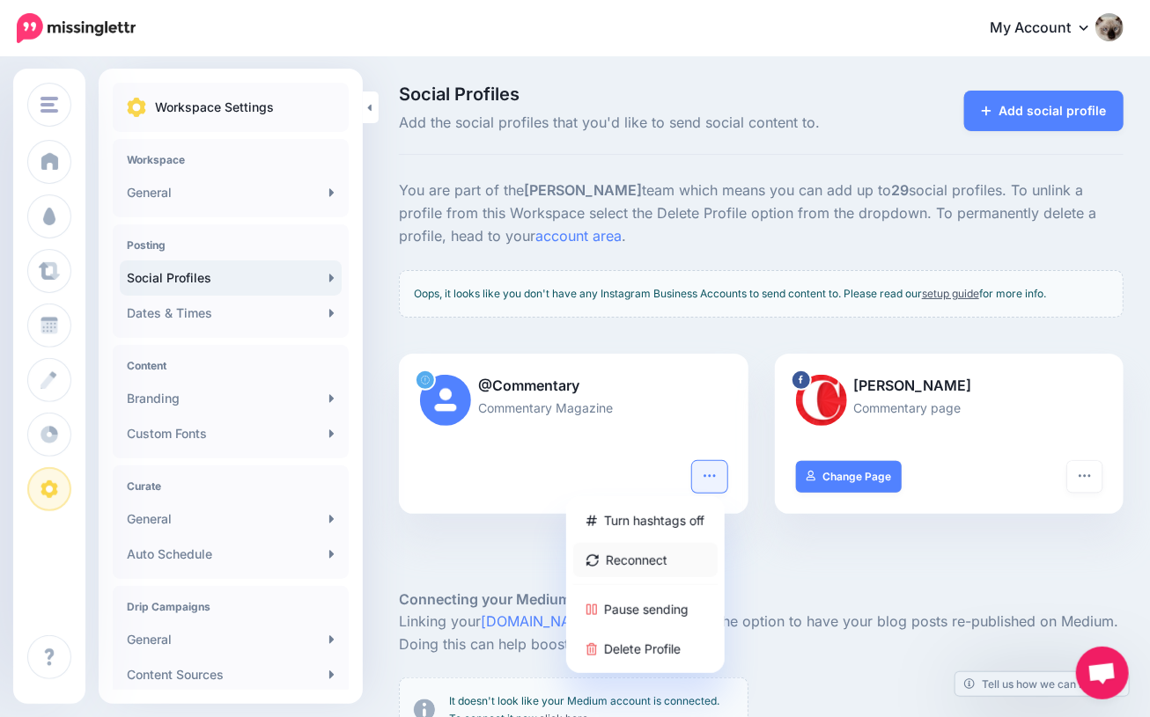
click at [637, 561] on link "Reconnect" at bounding box center [645, 560] width 144 height 34
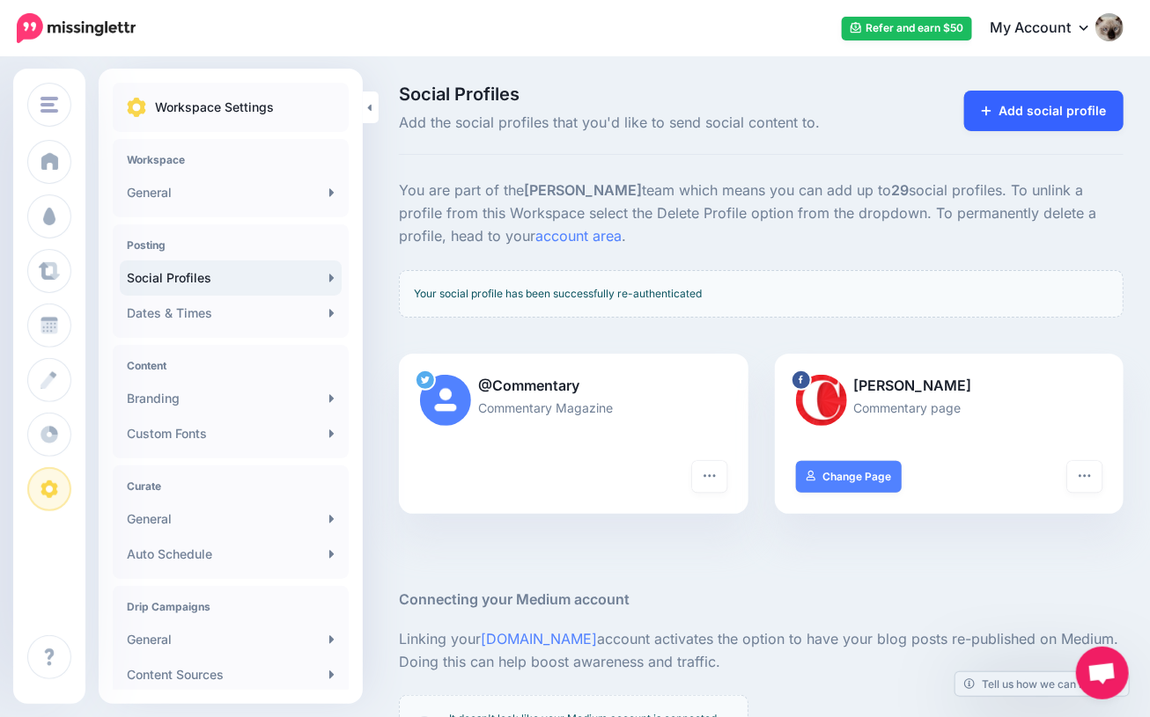
click at [1053, 112] on link "Add social profile" at bounding box center [1043, 111] width 159 height 40
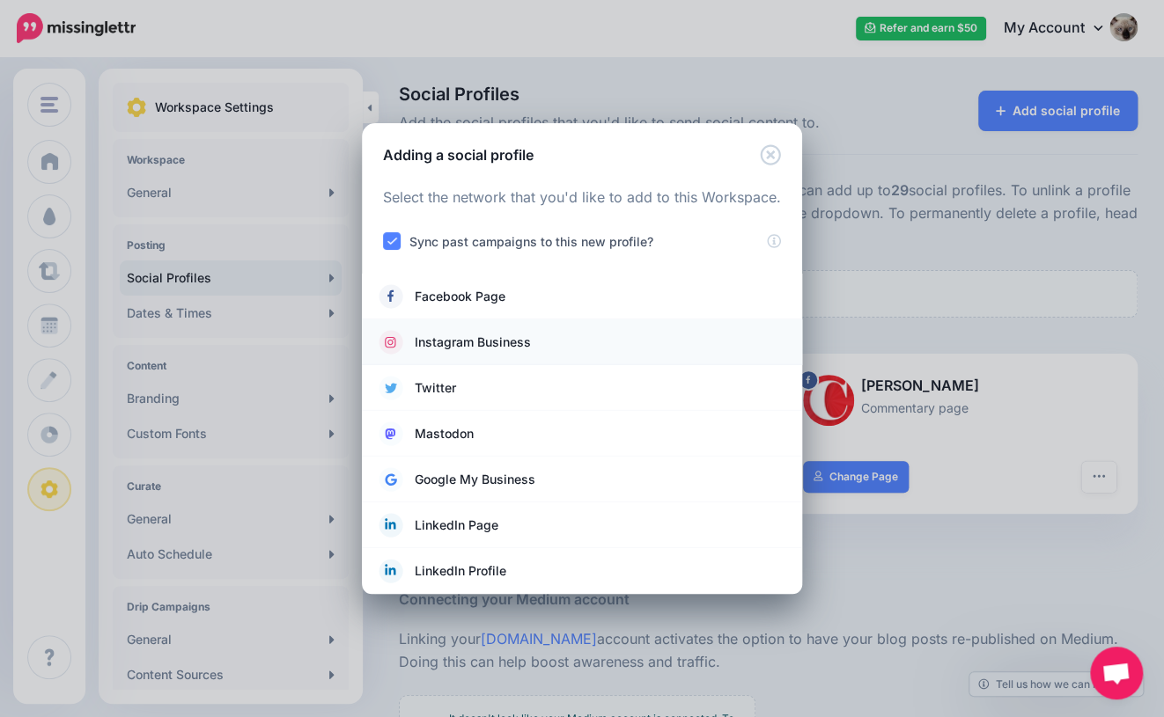
click at [570, 350] on link "Instagram Business" at bounding box center [581, 342] width 405 height 25
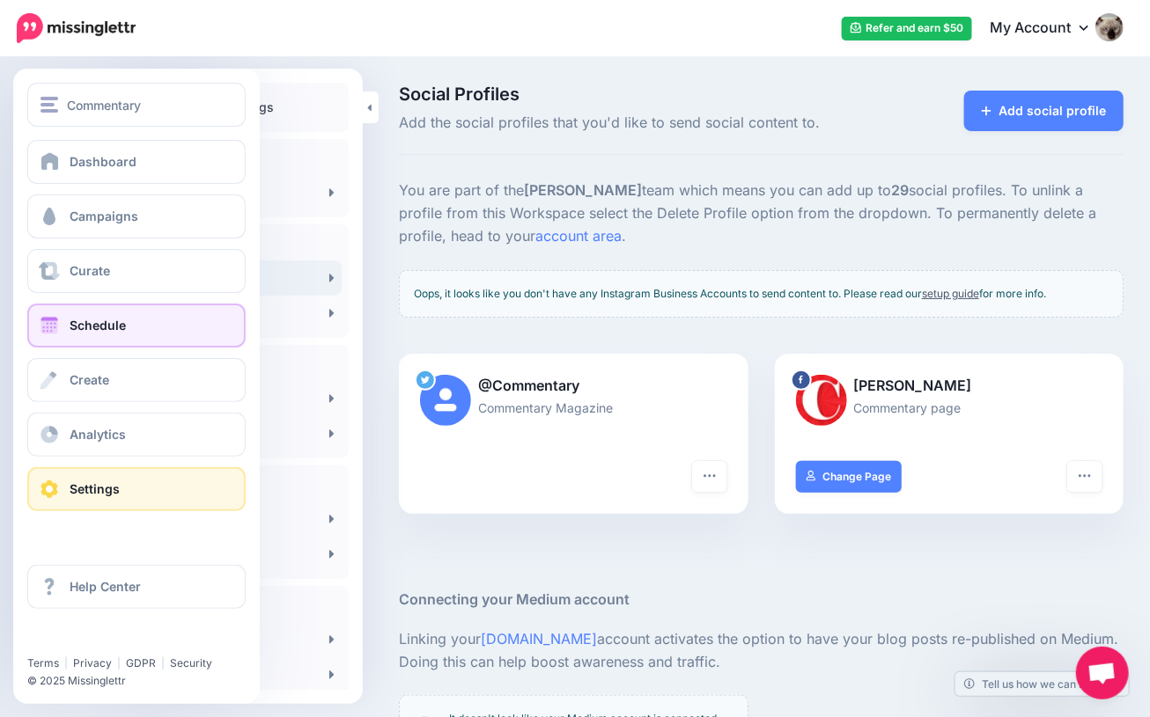
click at [84, 333] on span "Schedule" at bounding box center [98, 325] width 56 height 15
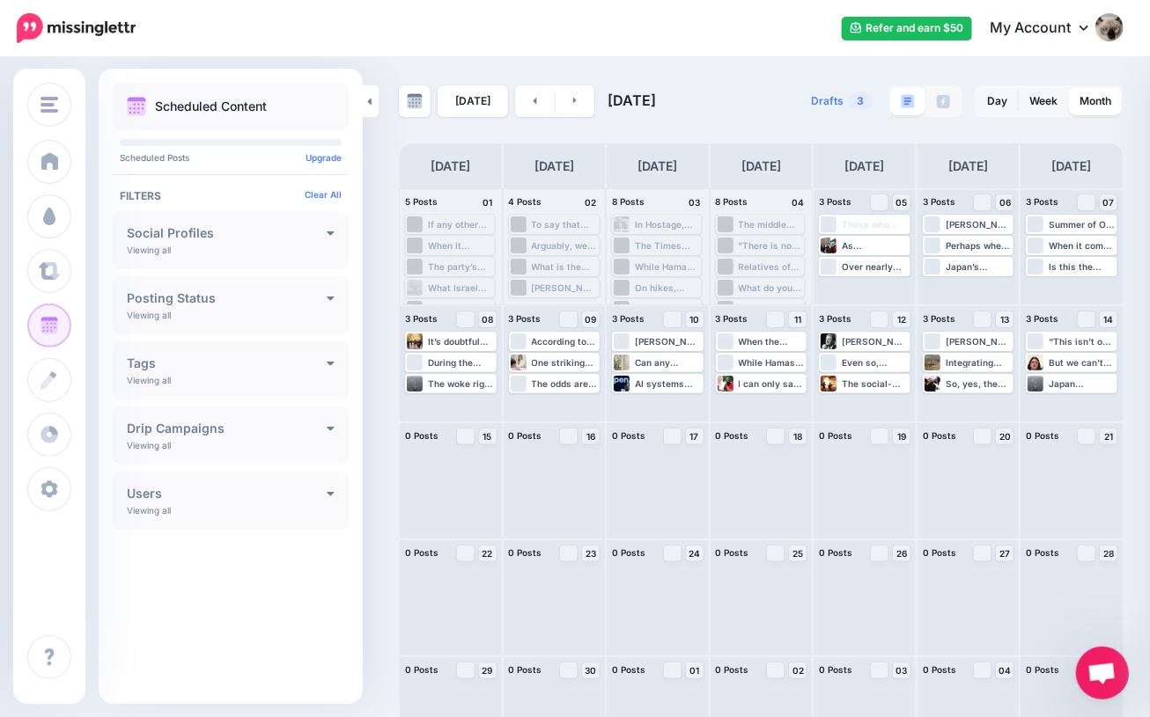
click at [259, 244] on div "Social Profiles Add Viewing all @Commentary Commentary page" at bounding box center [231, 240] width 236 height 58
click at [315, 228] on h4 "Social Profiles" at bounding box center [227, 233] width 200 height 12
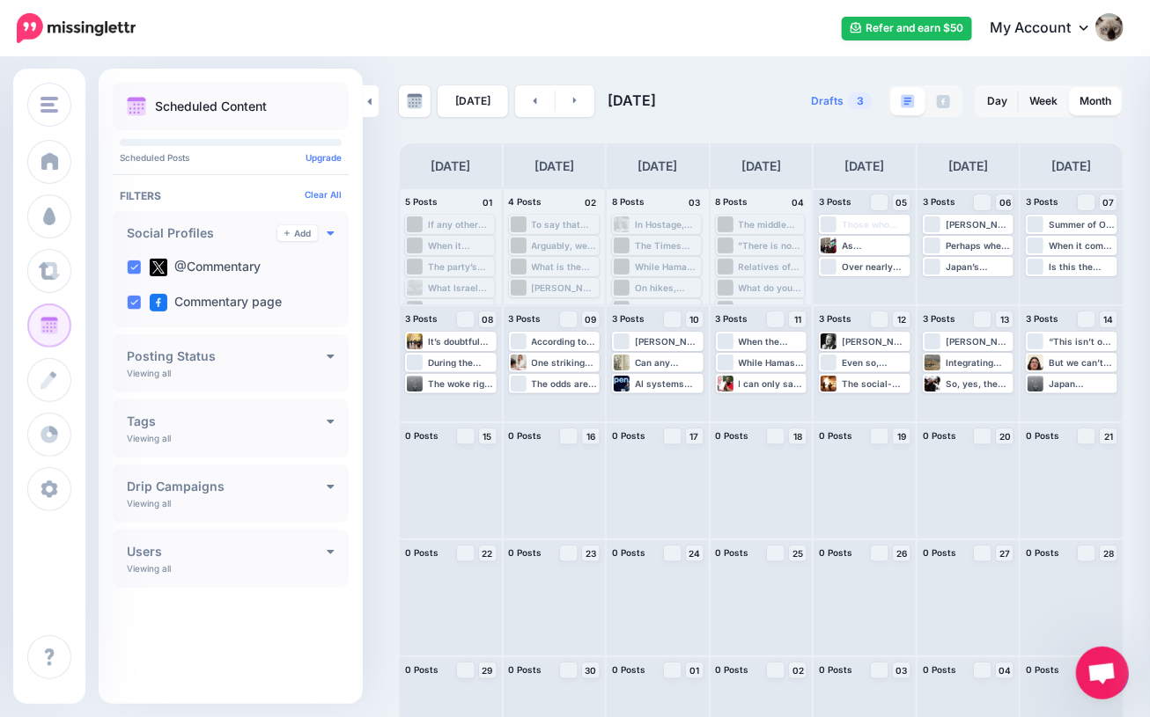
click at [327, 235] on icon at bounding box center [331, 232] width 8 height 12
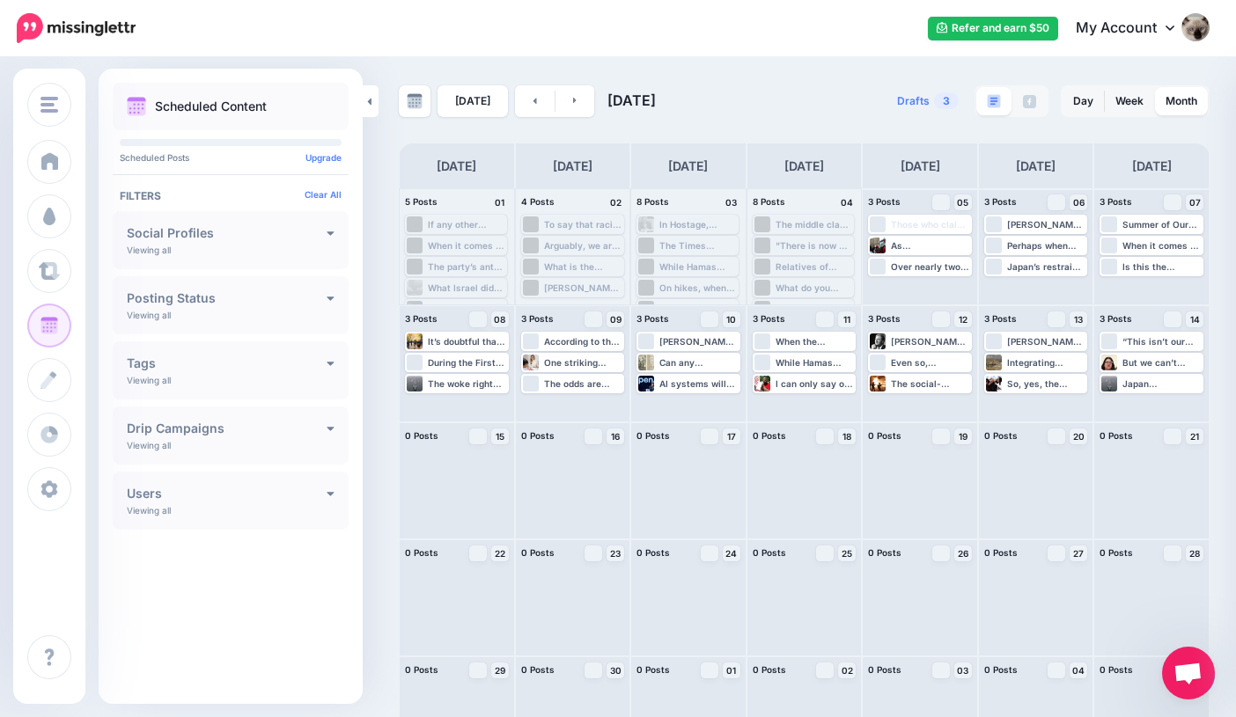
drag, startPoint x: 661, startPoint y: 66, endPoint x: 595, endPoint y: 76, distance: 66.7
click at [595, 76] on div "[DATE] [DATE] Drafts 3 Day Week Month" at bounding box center [618, 416] width 1236 height 715
